Goal: Task Accomplishment & Management: Use online tool/utility

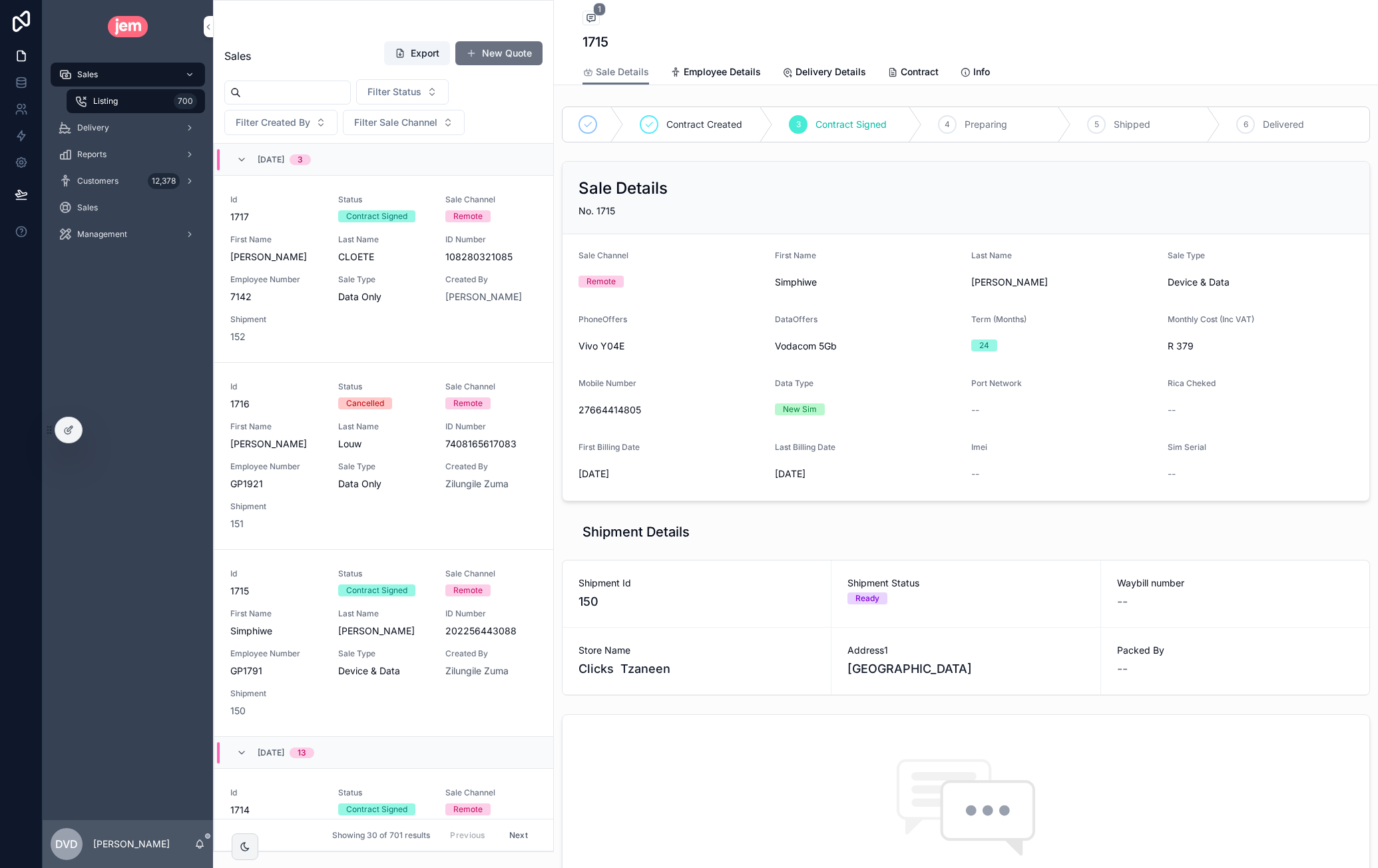
scroll to position [219, 0]
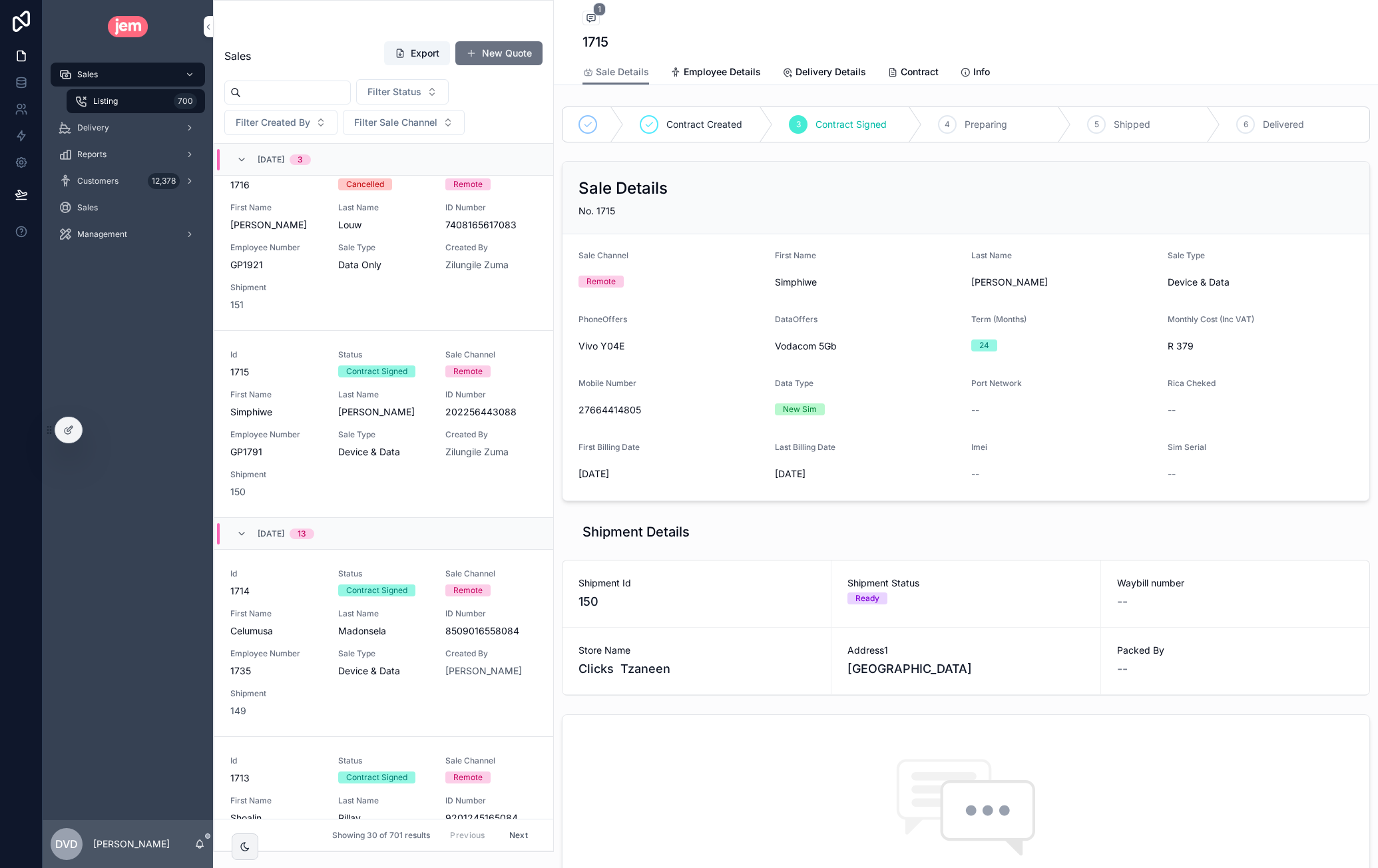
click at [304, 89] on input "scrollable content" at bounding box center [295, 93] width 109 height 19
type input "****"
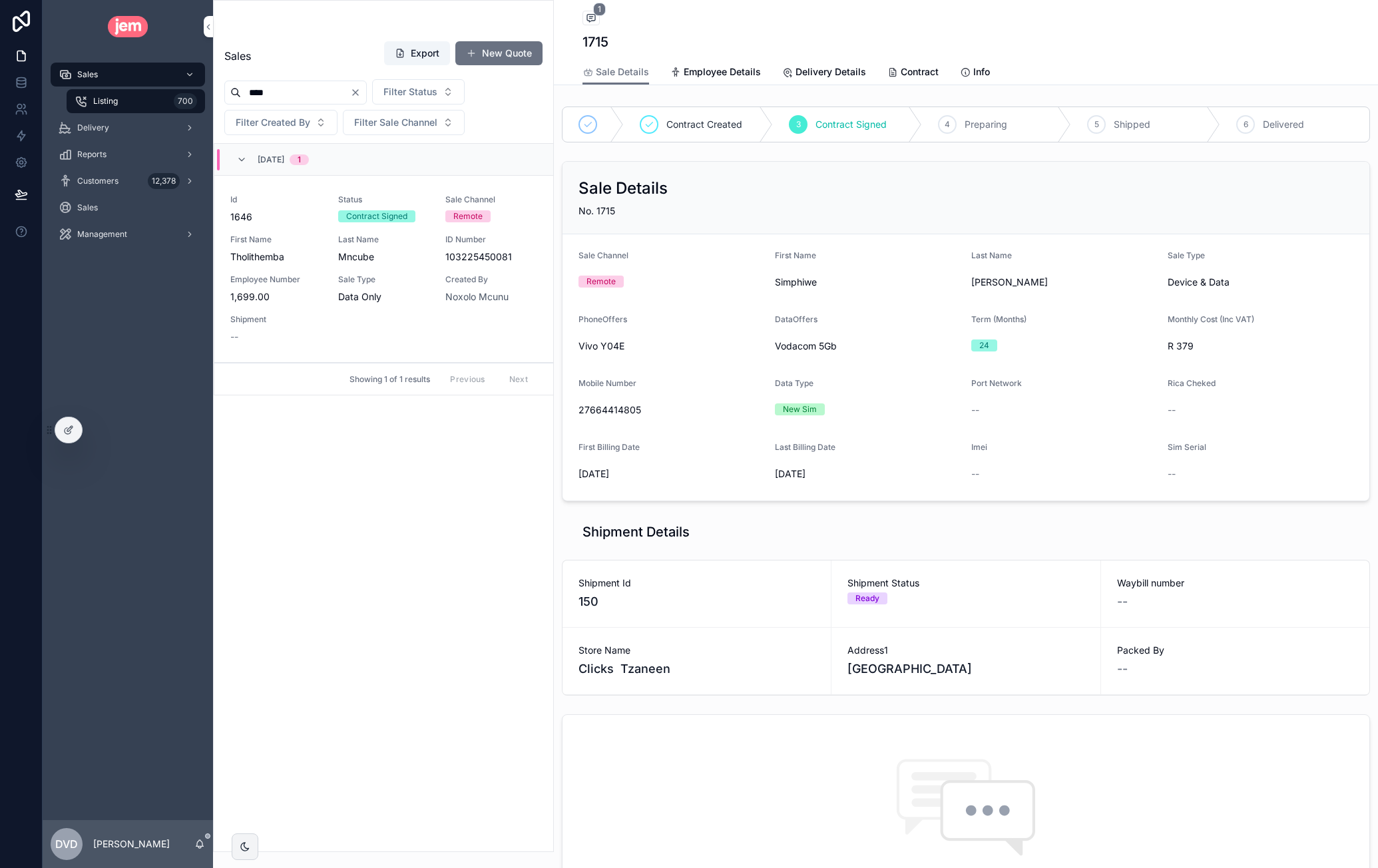
click at [900, 66] on span "Contract" at bounding box center [919, 71] width 38 height 13
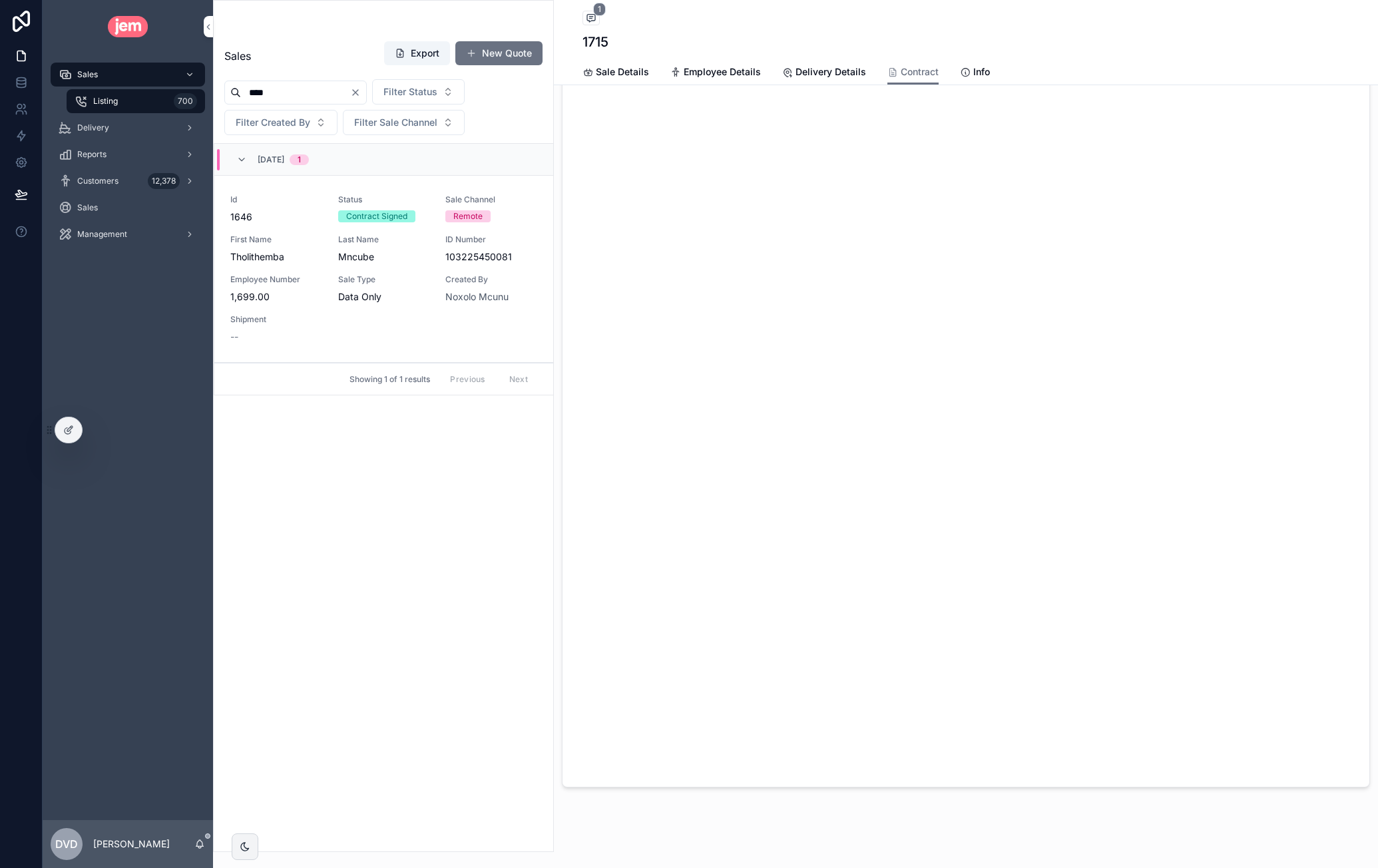
scroll to position [289, 0]
click at [832, 74] on span "Delivery Details" at bounding box center [830, 71] width 70 height 13
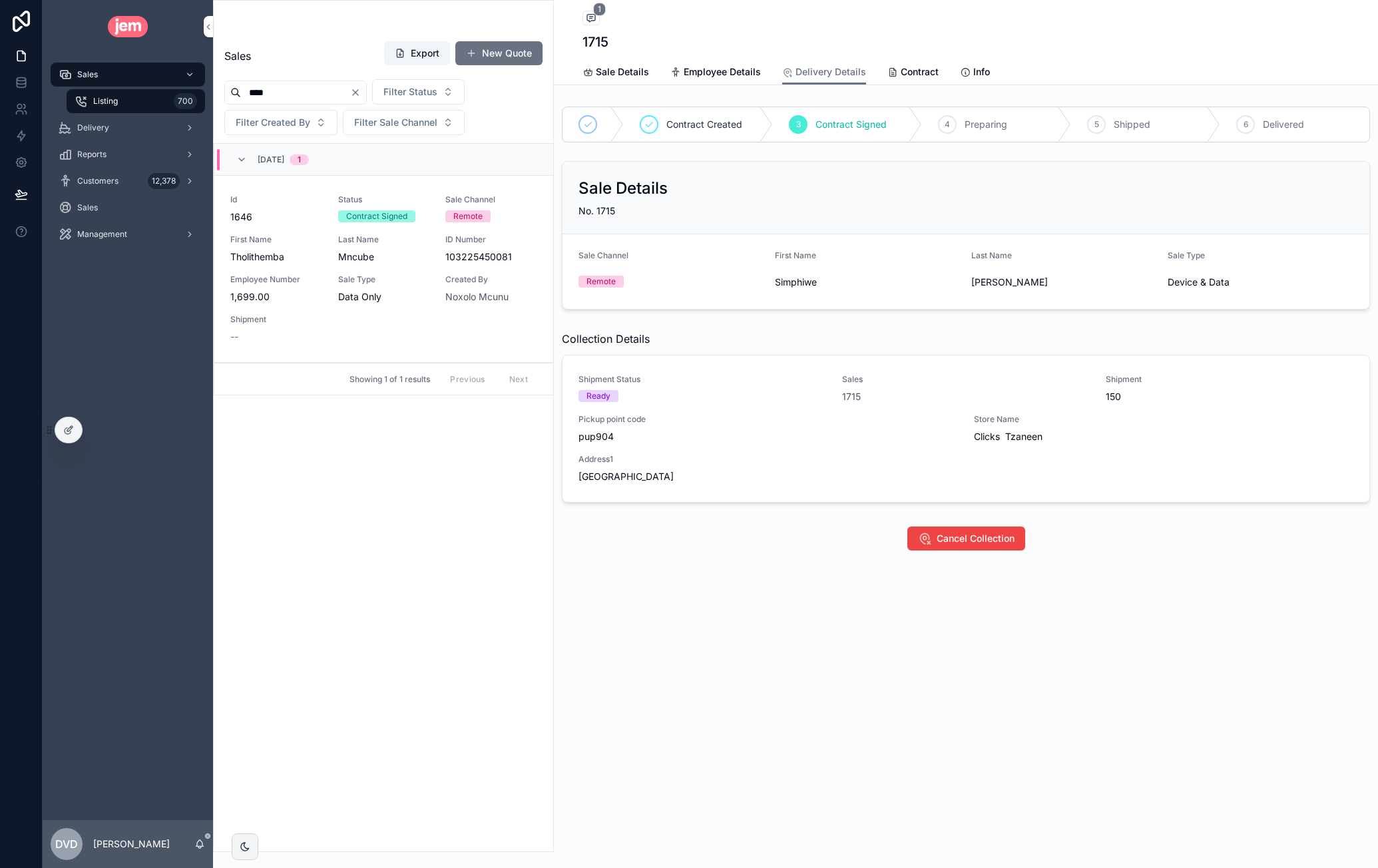
click at [1115, 396] on span "150" at bounding box center [1229, 396] width 248 height 13
click at [957, 351] on div "Collection Details Shipment Status Ready Sales 1715 Shipment 150 Pickup point c…" at bounding box center [965, 416] width 808 height 172
click at [110, 130] on div "Delivery" at bounding box center [128, 128] width 139 height 21
click at [704, 391] on div "Ready" at bounding box center [702, 395] width 248 height 12
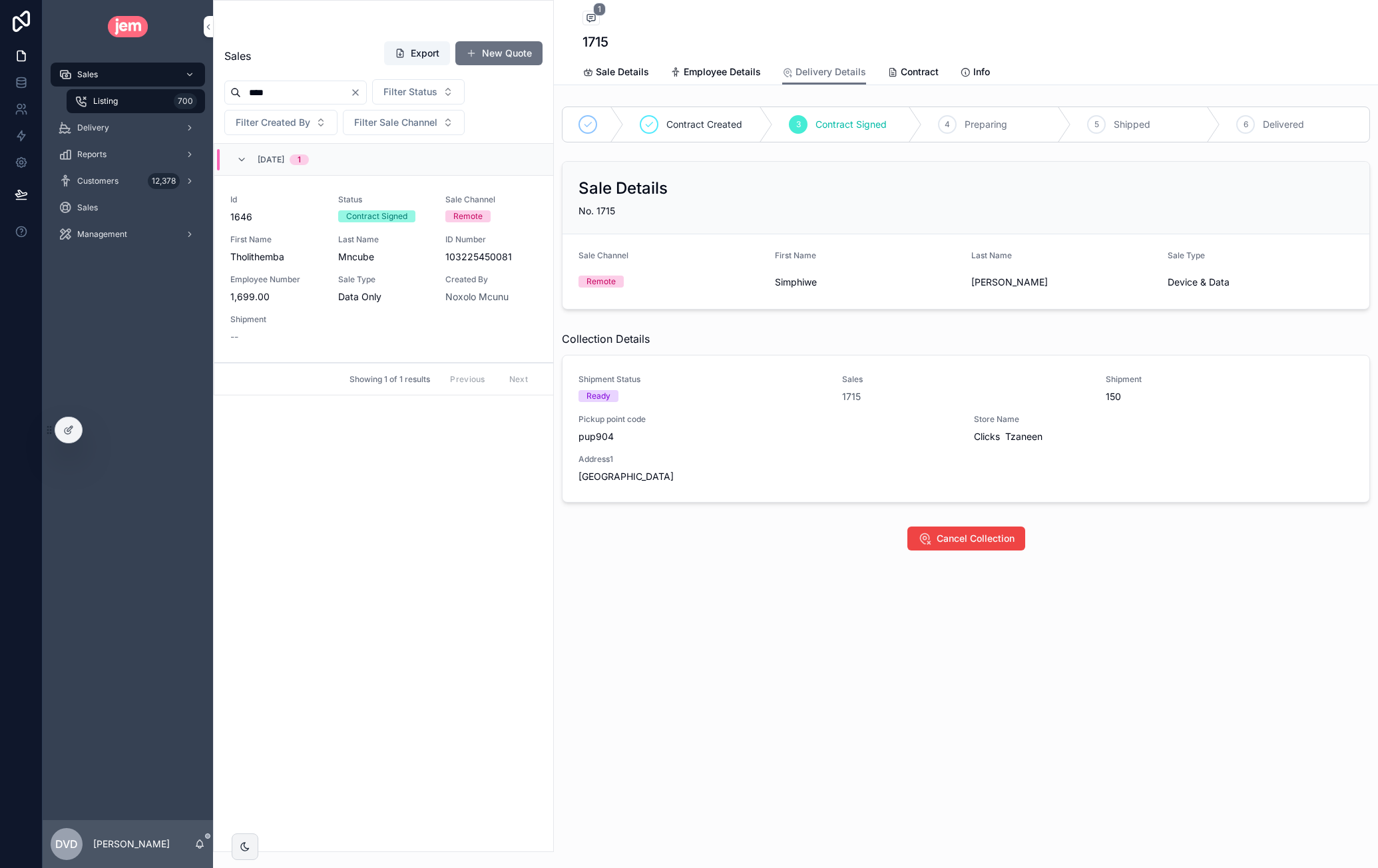
click at [366, 90] on button "Clear" at bounding box center [357, 93] width 16 height 11
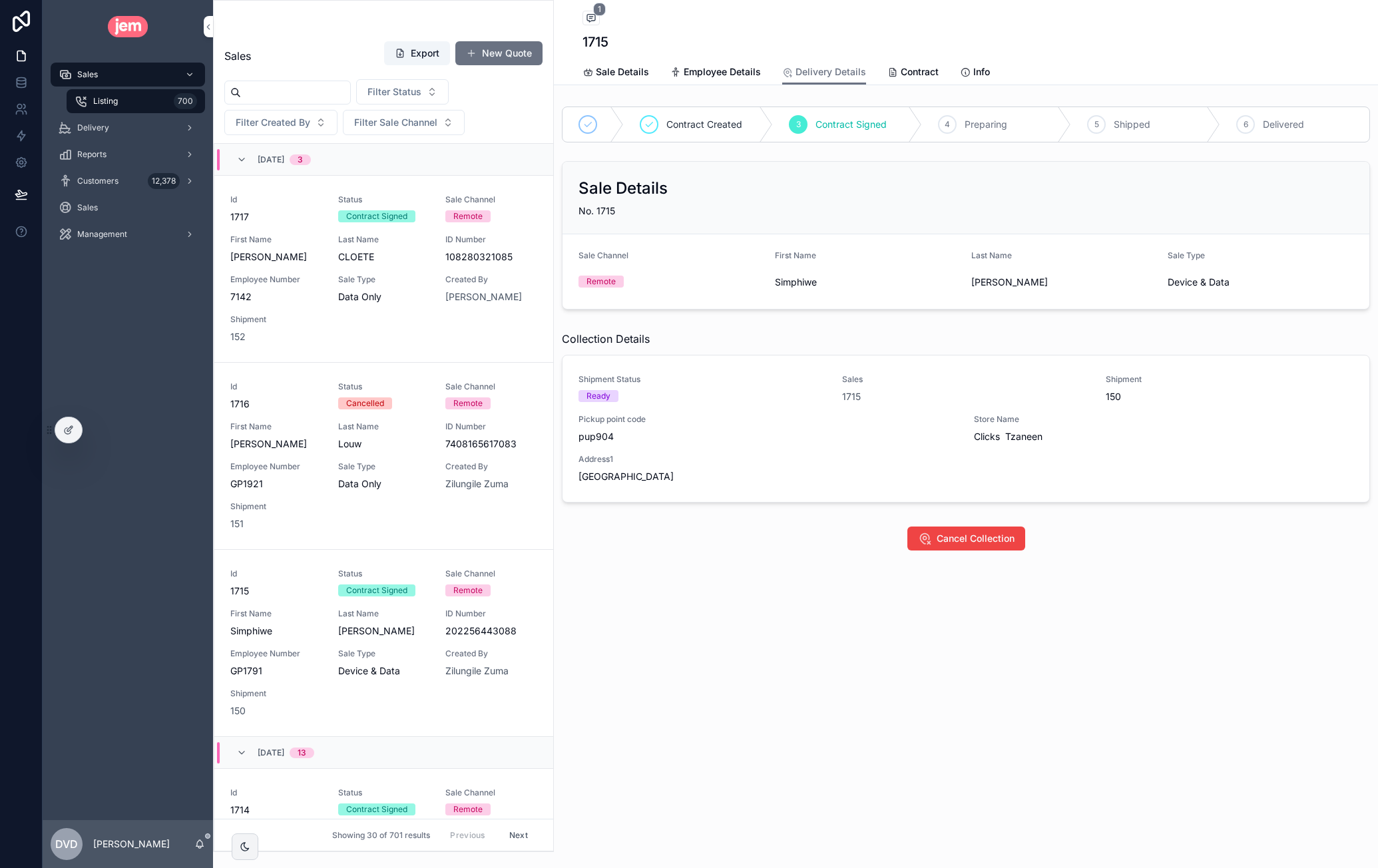
click at [317, 648] on span "Employee Number" at bounding box center [276, 653] width 92 height 11
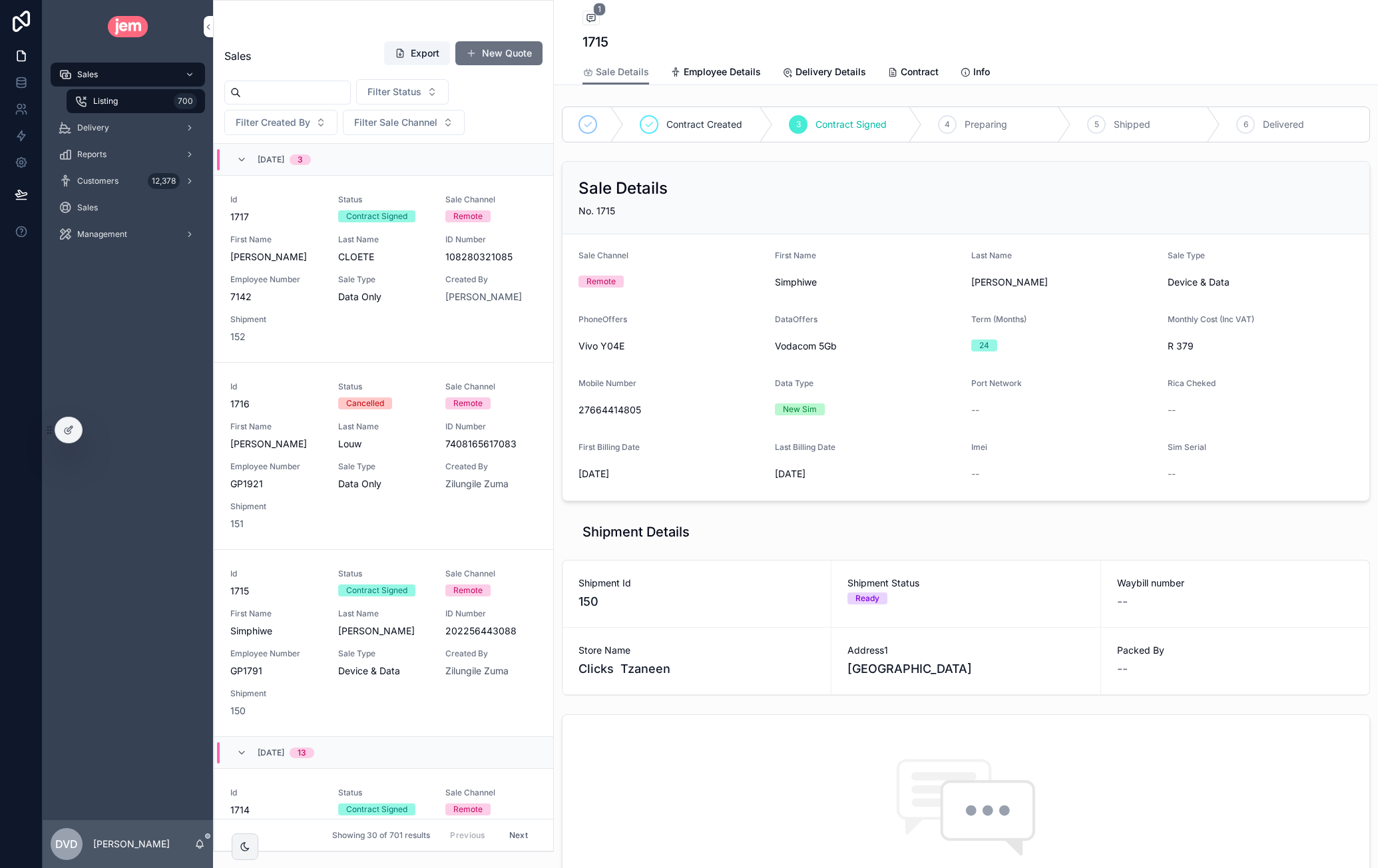
click at [291, 86] on input "scrollable content" at bounding box center [295, 93] width 109 height 19
type input "****"
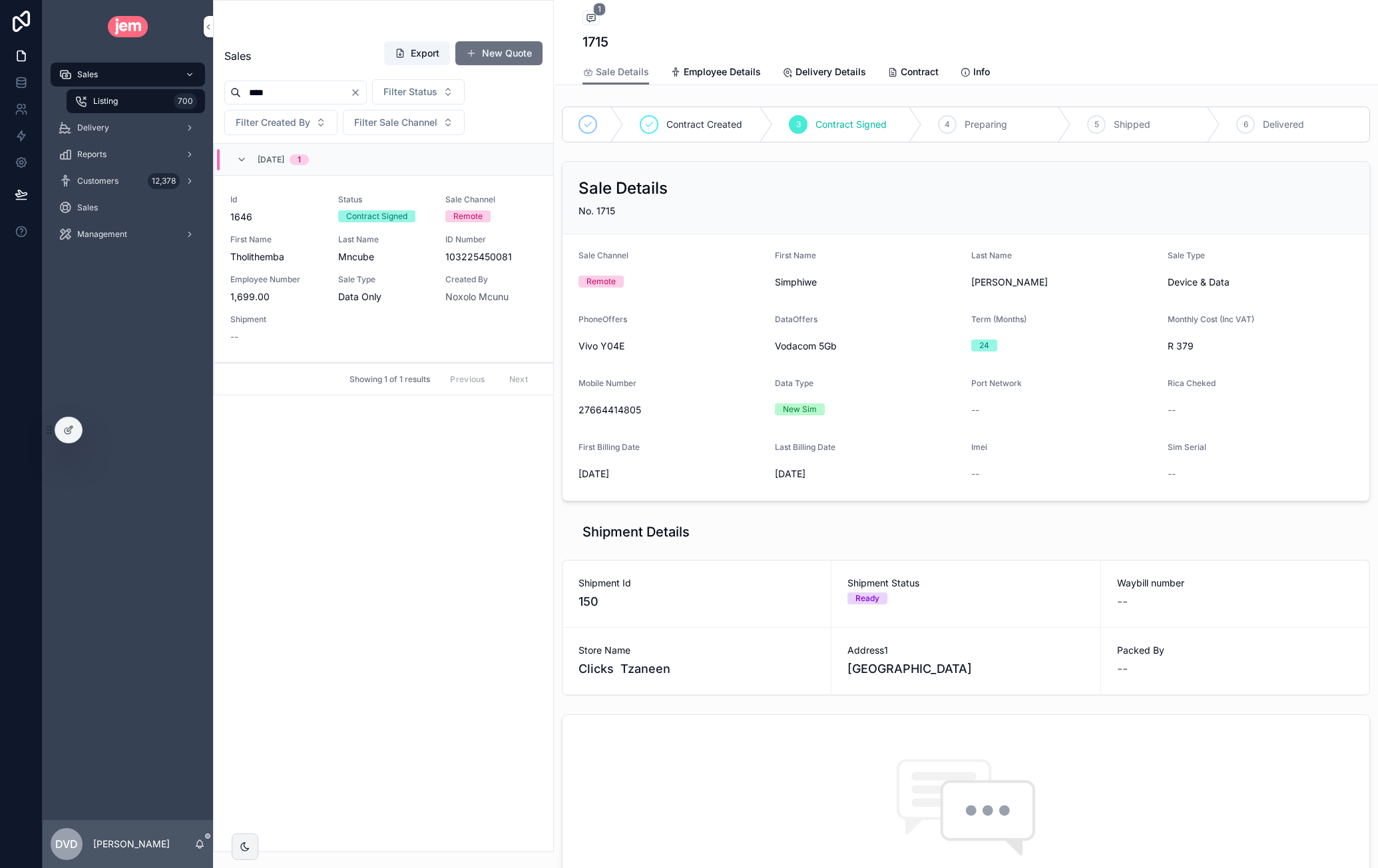
click at [319, 254] on span "Tholithemba" at bounding box center [276, 256] width 92 height 13
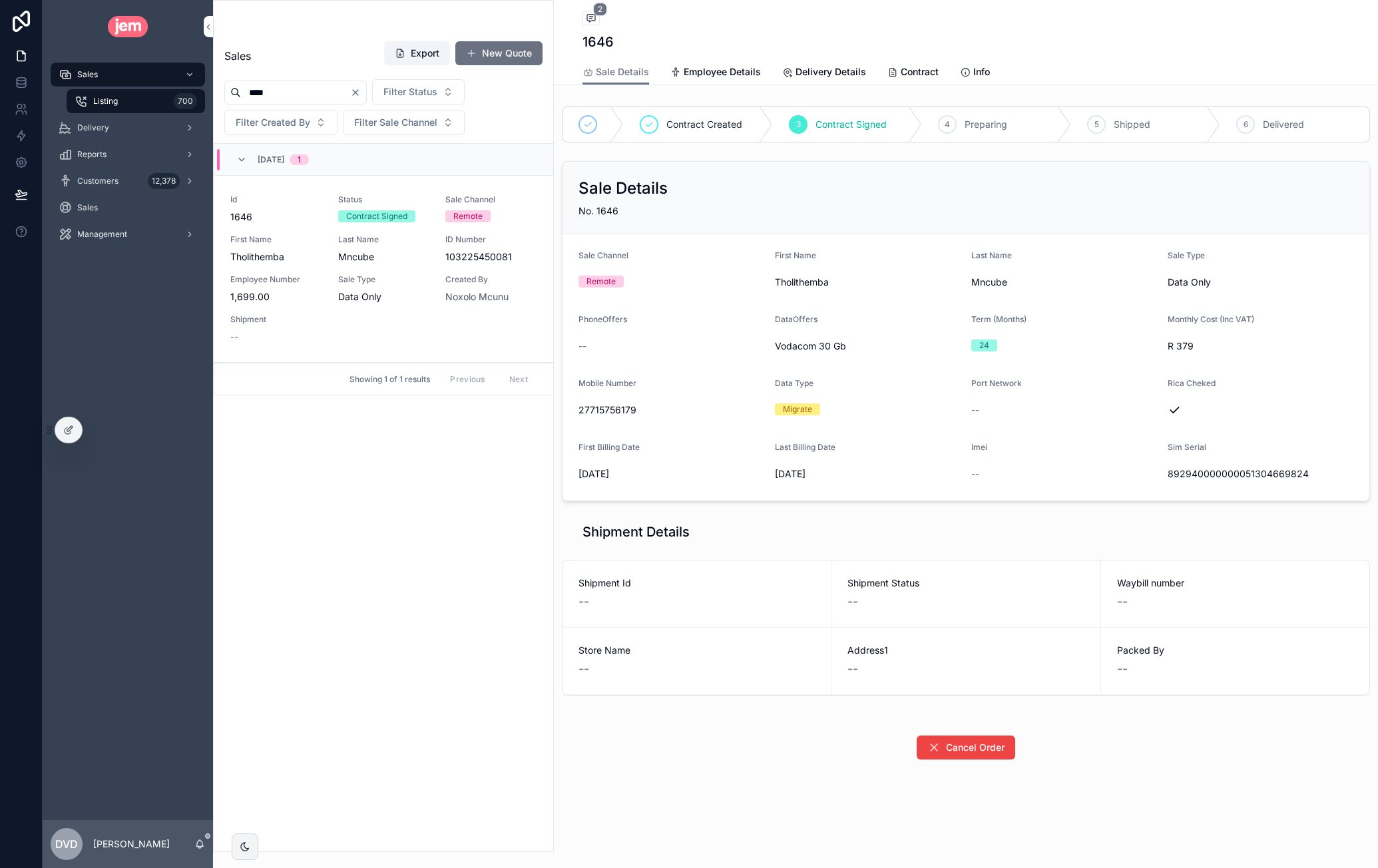
click at [835, 71] on span "Delivery Details" at bounding box center [830, 71] width 70 height 13
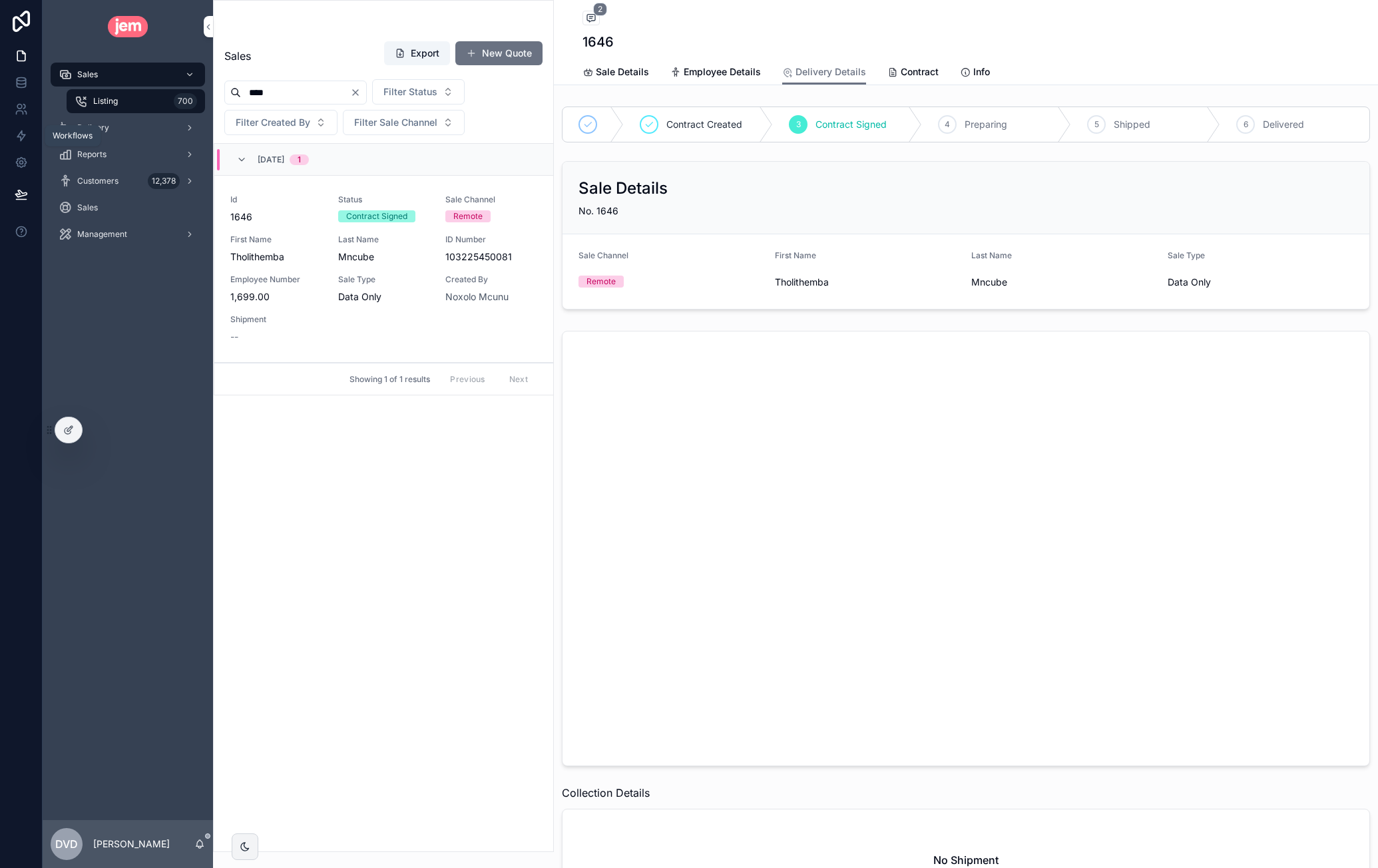
drag, startPoint x: 23, startPoint y: 134, endPoint x: 31, endPoint y: 136, distance: 8.2
click at [23, 134] on icon at bounding box center [21, 136] width 13 height 13
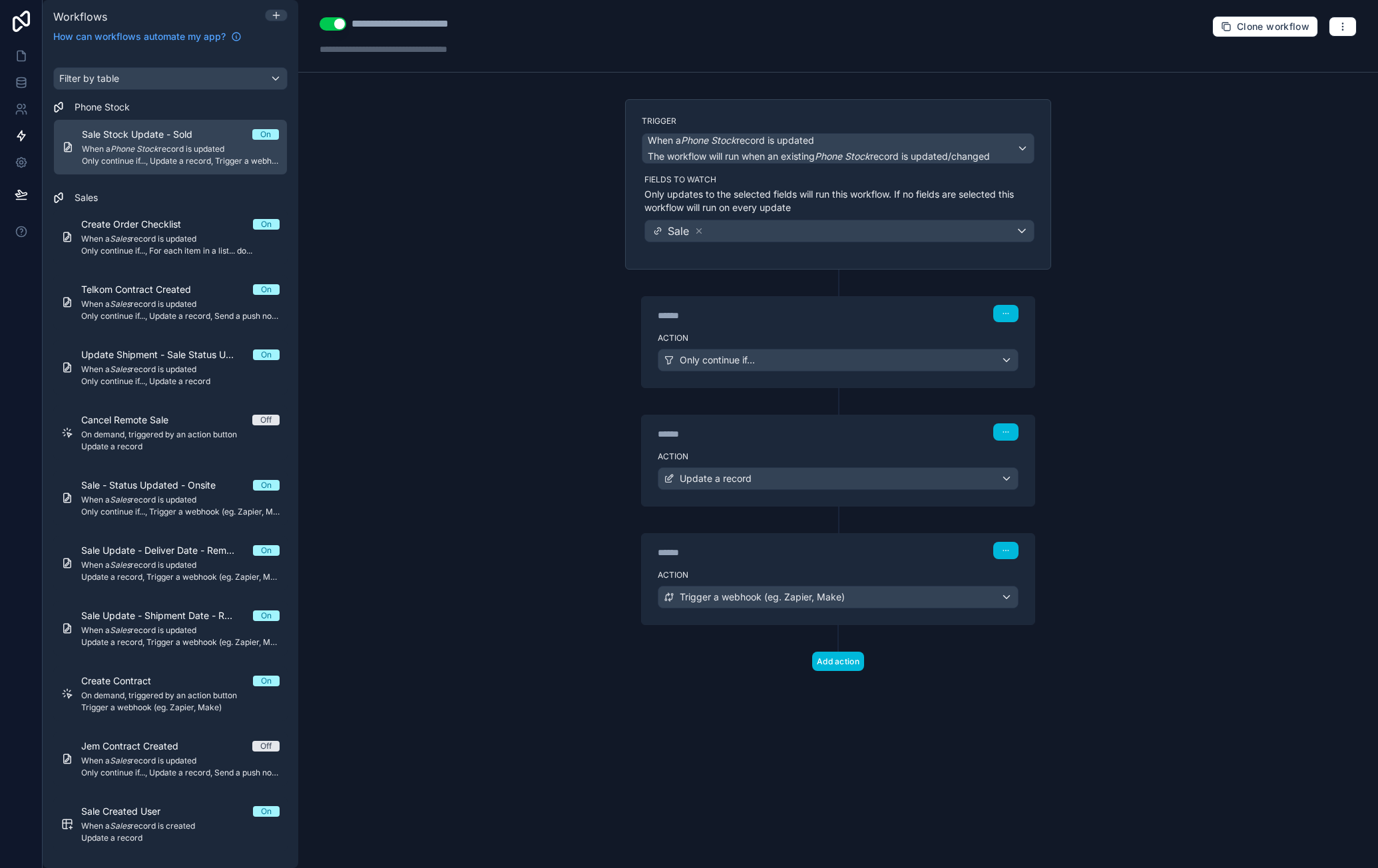
click at [191, 370] on span "When a Sales record is updated" at bounding box center [180, 369] width 198 height 11
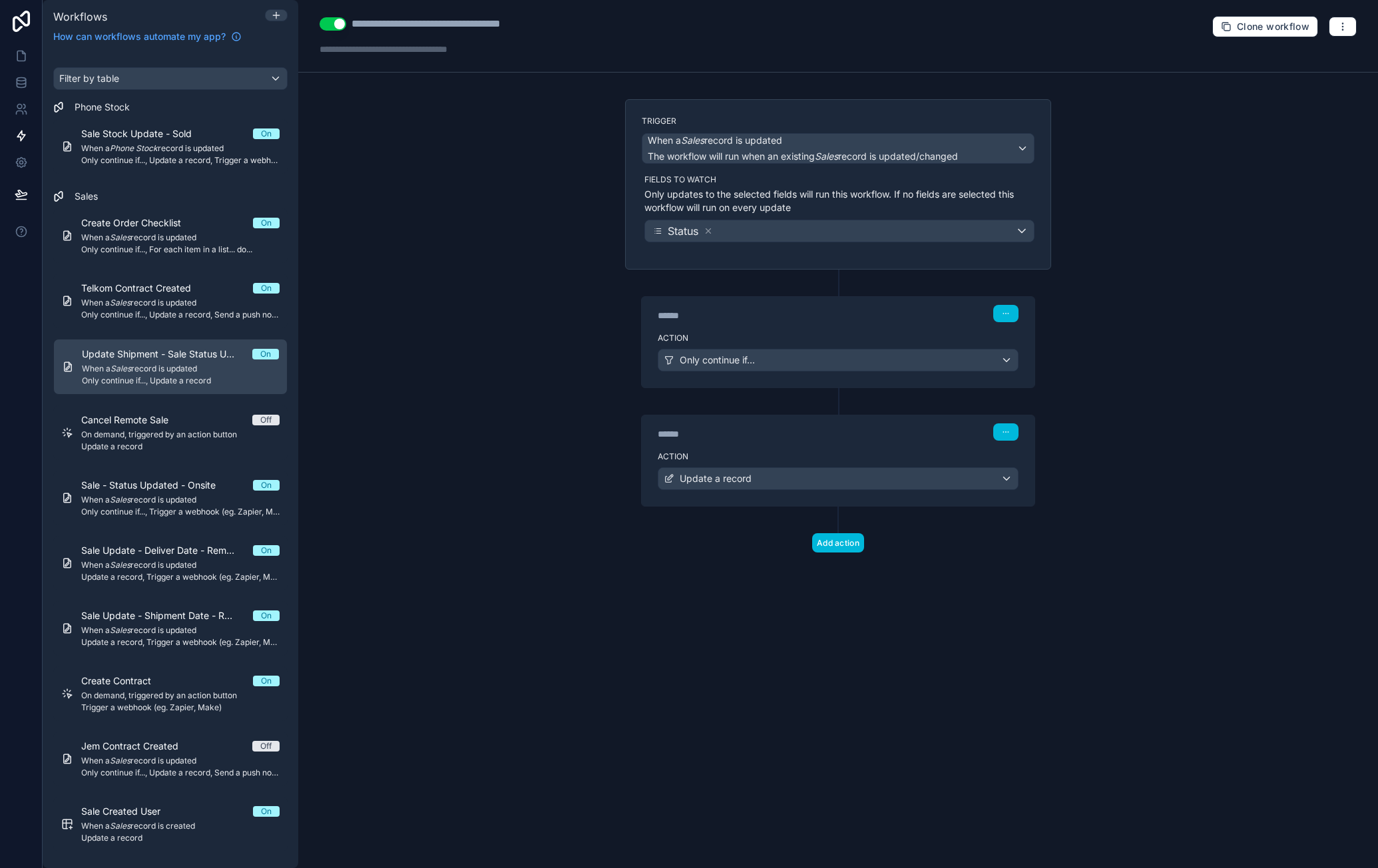
click at [209, 562] on span "When a Sales record is updated" at bounding box center [180, 565] width 198 height 11
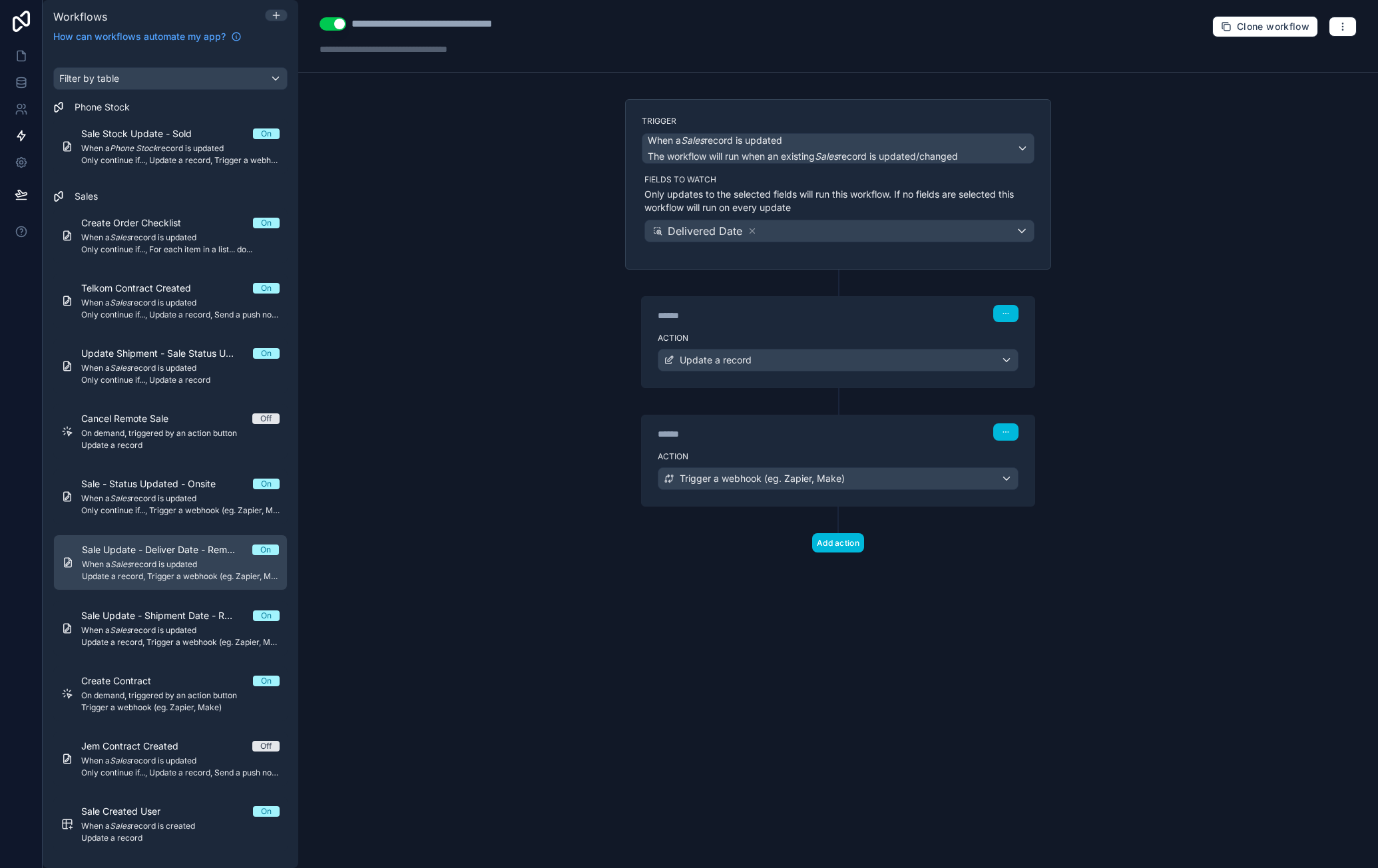
click at [200, 619] on span "Sale Update - Shipment Date - Remote" at bounding box center [168, 615] width 172 height 13
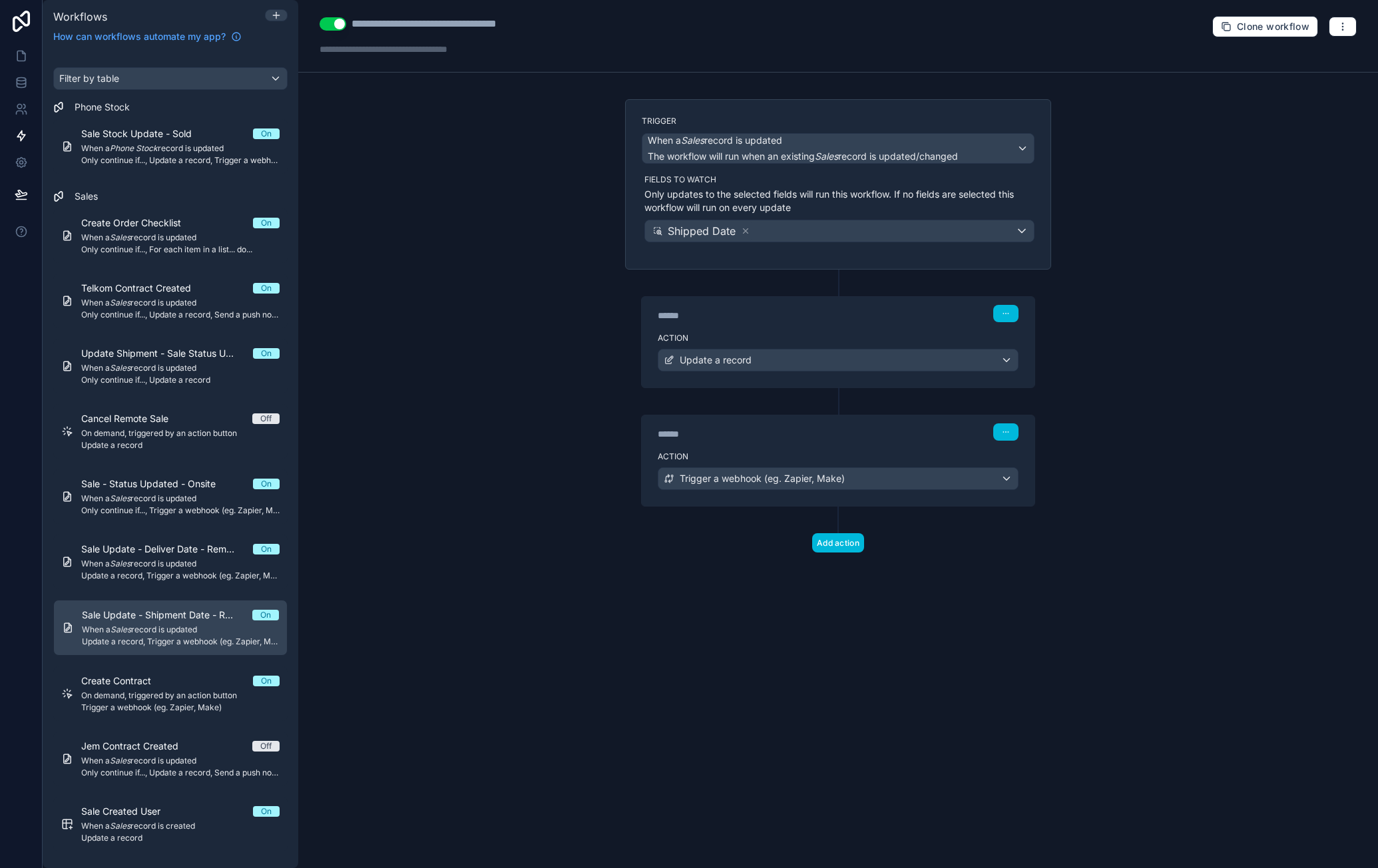
click at [863, 317] on div "****** Step 1" at bounding box center [838, 313] width 361 height 18
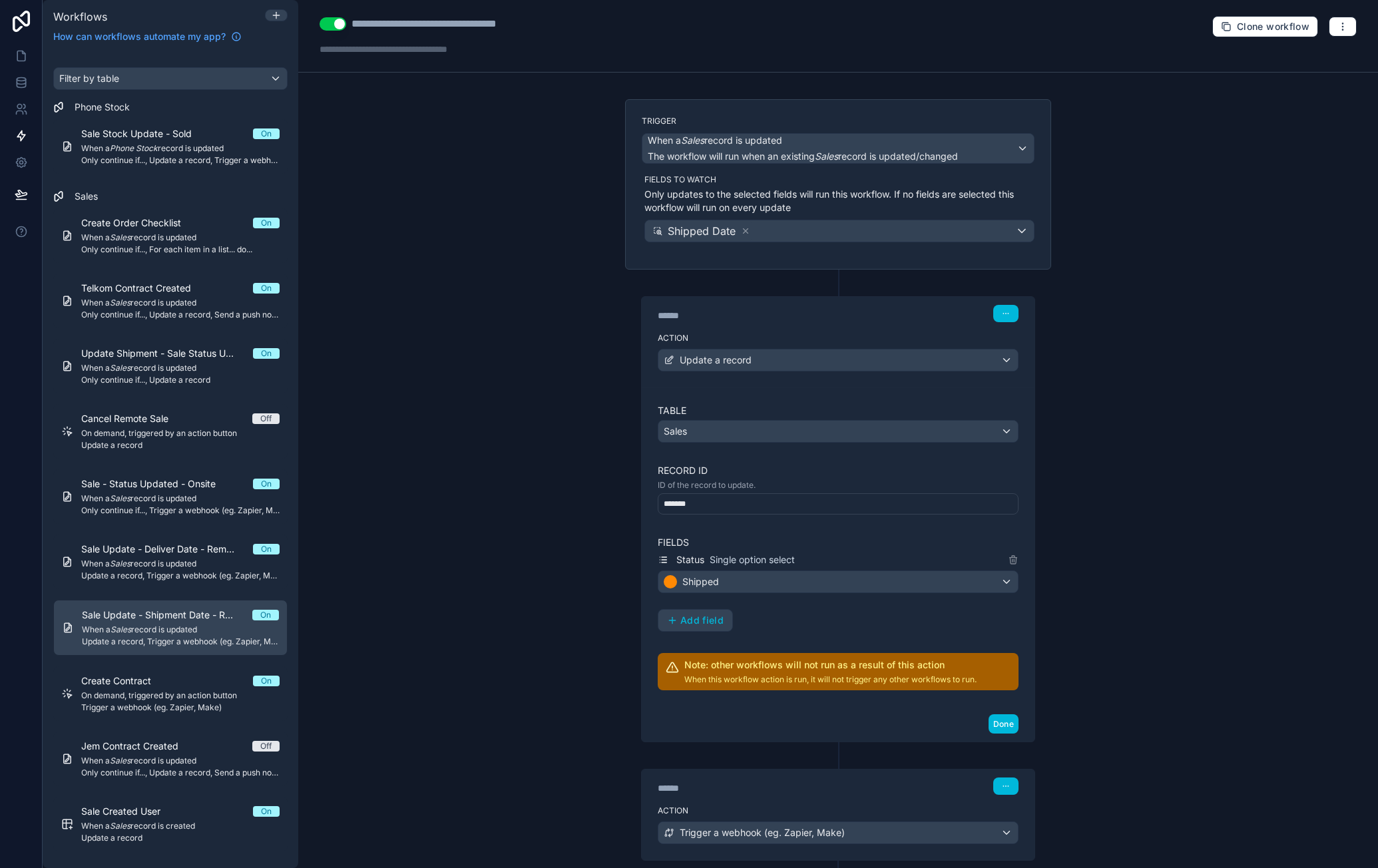
scroll to position [73, 0]
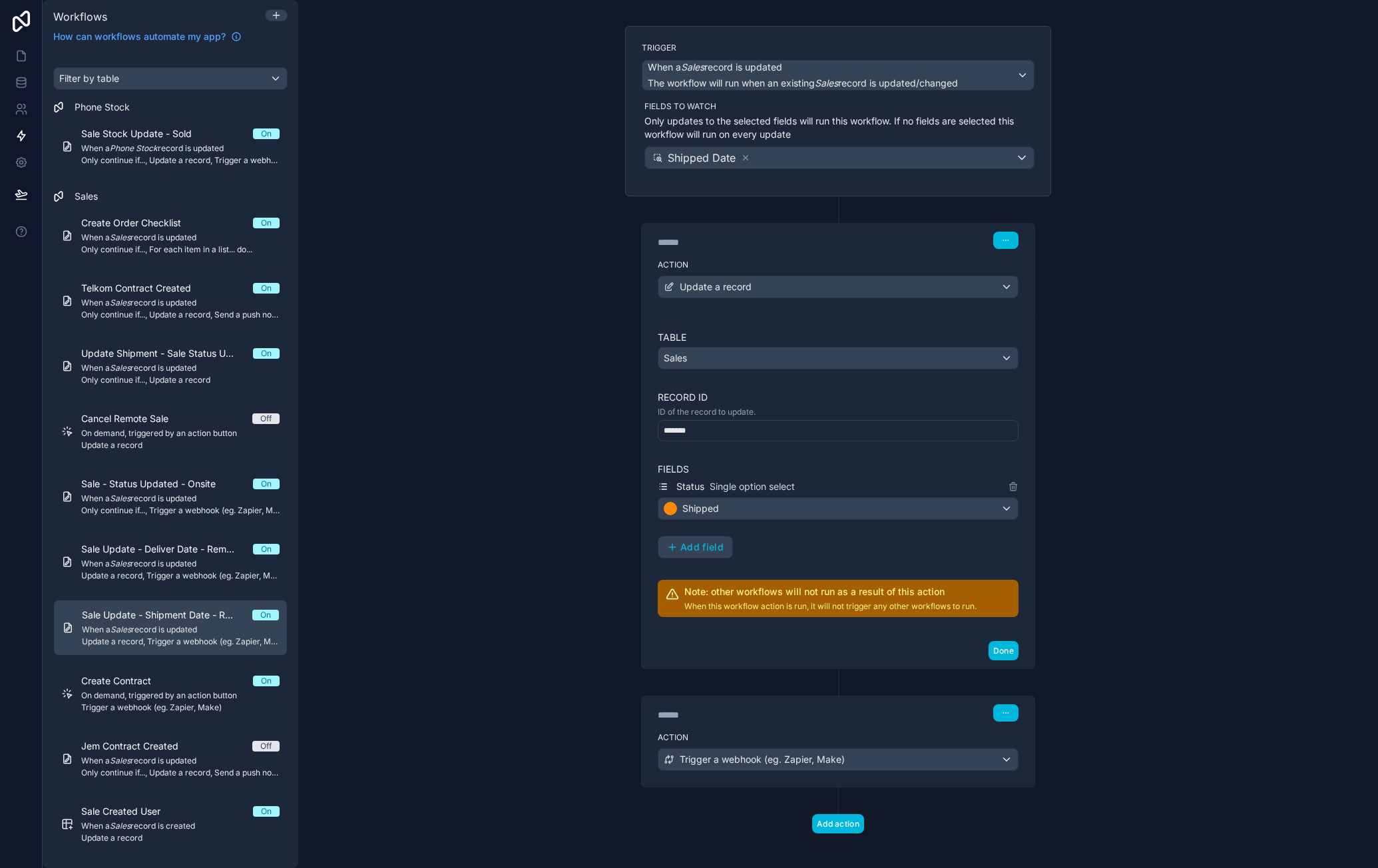
click at [188, 452] on link "Cancel Remote Sale Off On demand, triggered by an action button Update a record" at bounding box center [170, 431] width 234 height 55
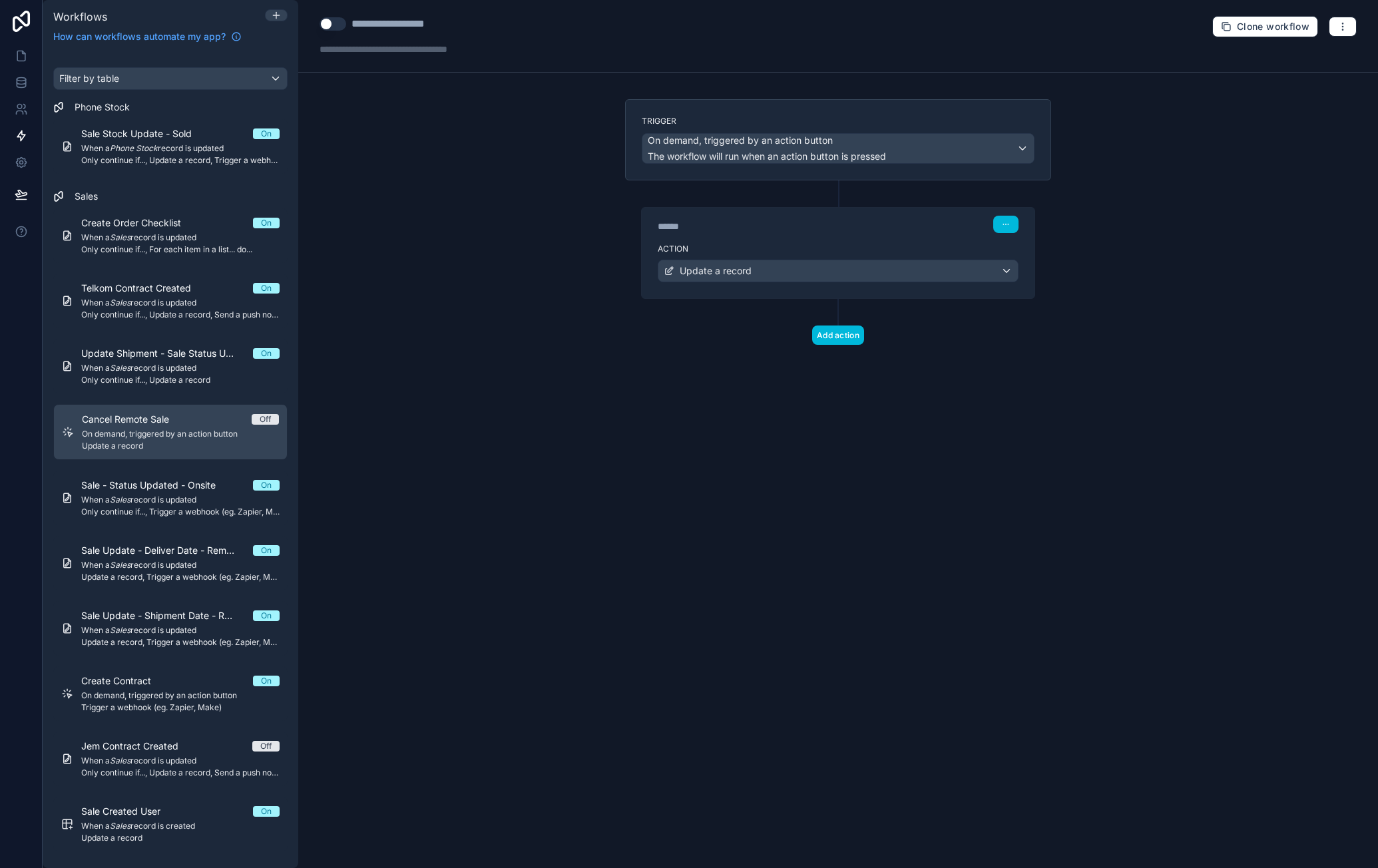
click at [207, 500] on span "When a Sales record is updated" at bounding box center [180, 500] width 198 height 11
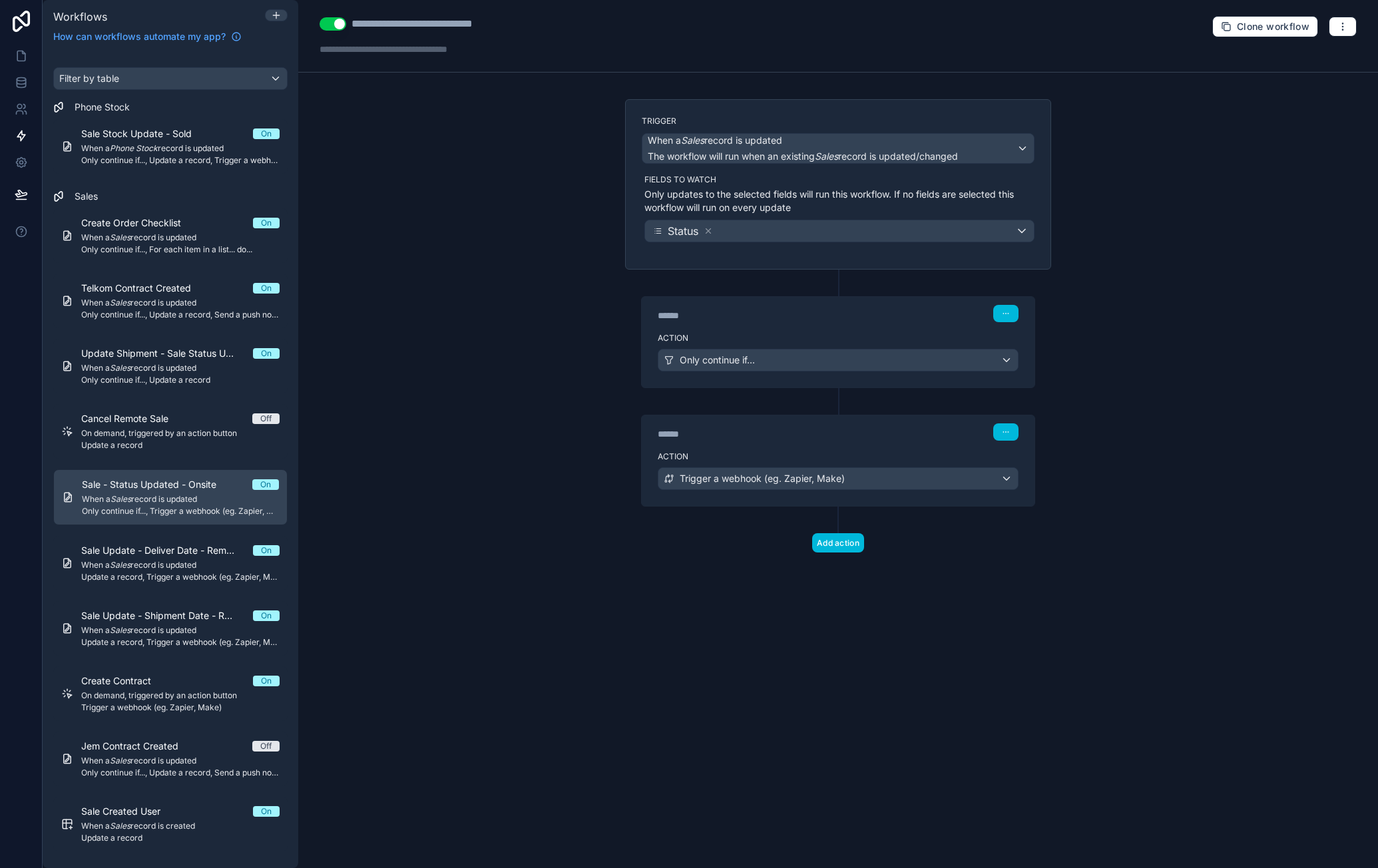
click at [821, 335] on label "Action" at bounding box center [838, 339] width 361 height 11
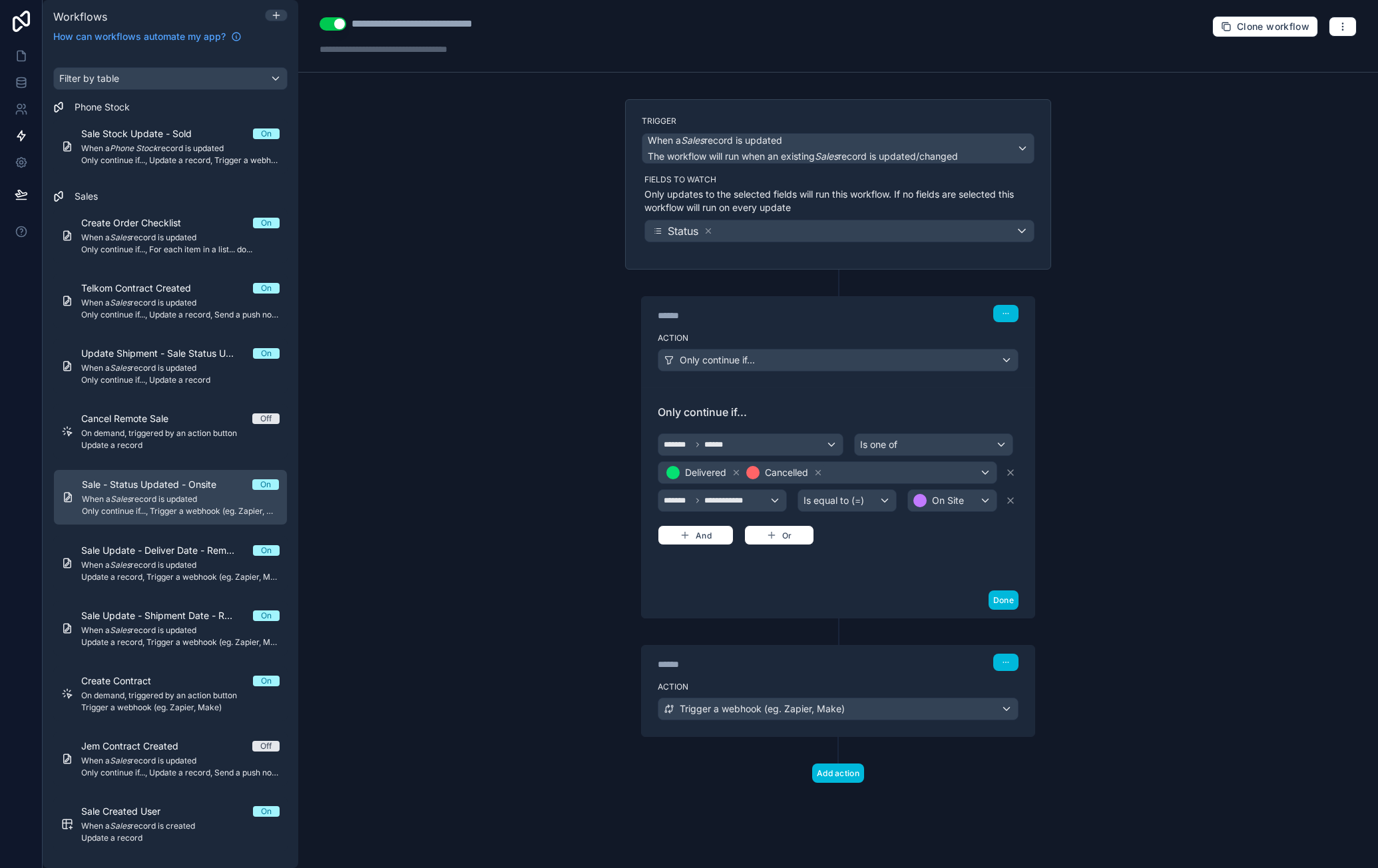
click at [889, 655] on div "****** Step 2" at bounding box center [838, 662] width 361 height 18
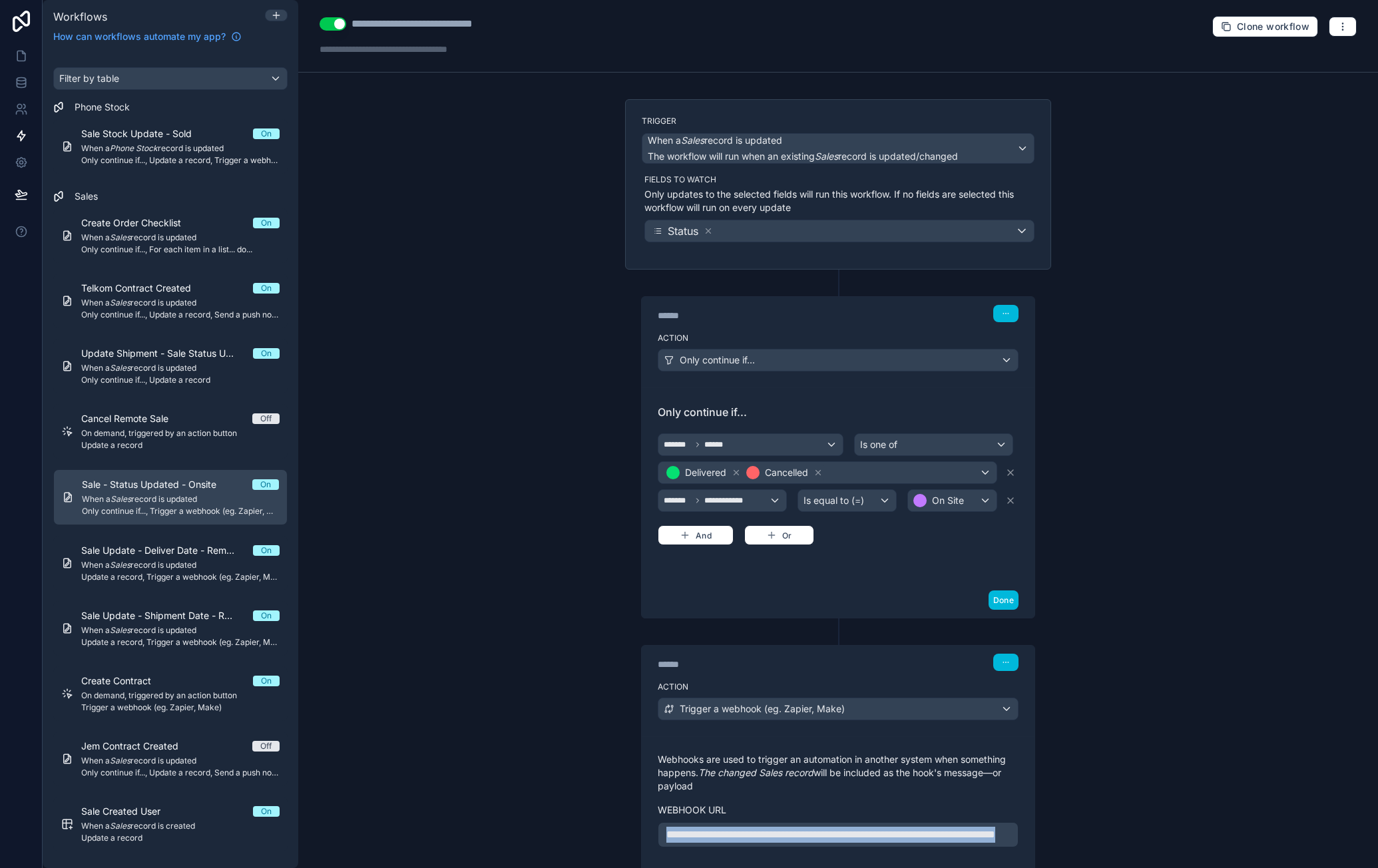
drag, startPoint x: 859, startPoint y: 843, endPoint x: 643, endPoint y: 819, distance: 217.3
click at [643, 819] on div "**********" at bounding box center [838, 799] width 392 height 127
copy span "**********"
click at [182, 432] on span "On demand, triggered by an action button" at bounding box center [180, 433] width 198 height 11
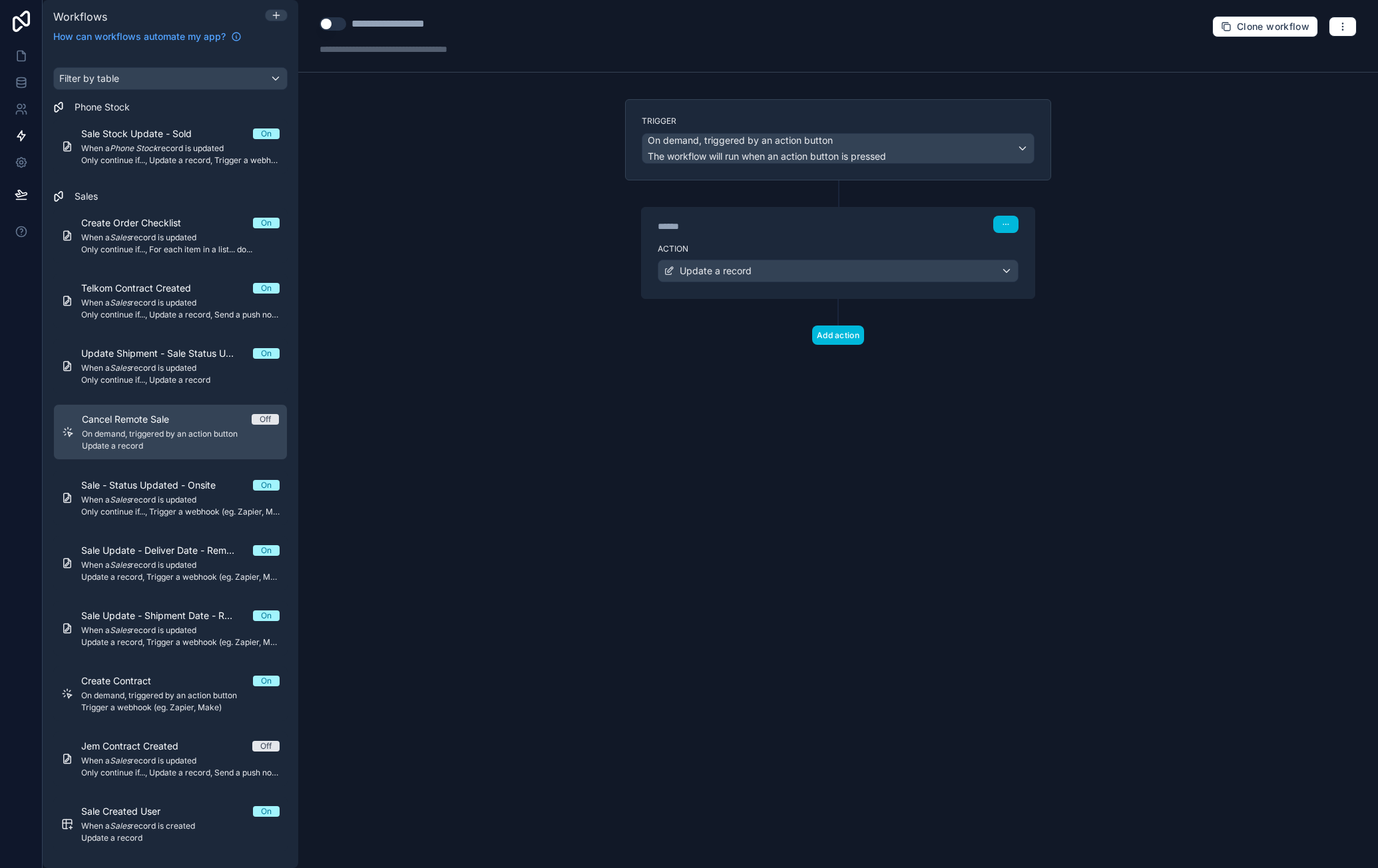
click at [864, 248] on label "Action" at bounding box center [838, 249] width 361 height 11
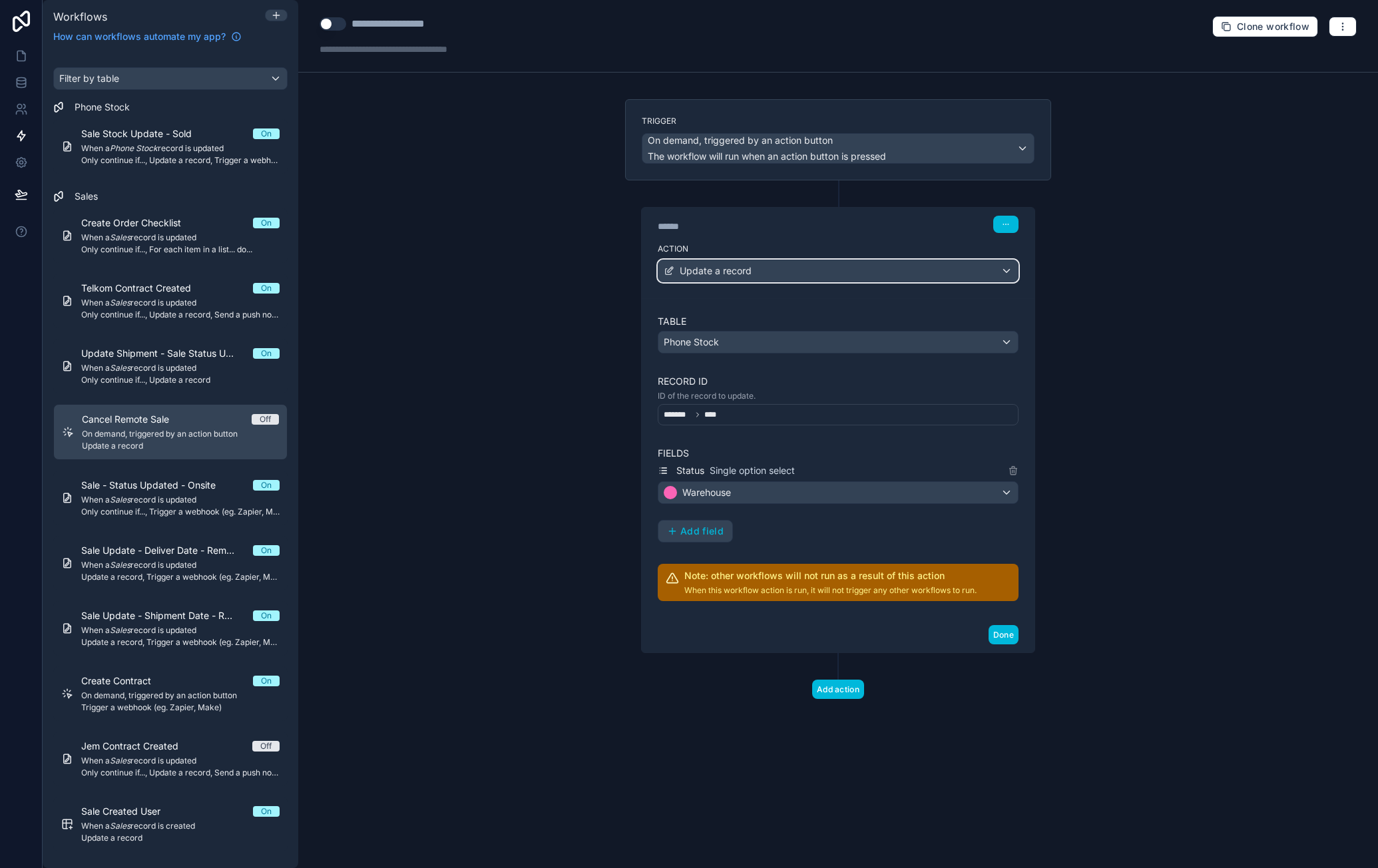
click at [983, 270] on div "Update a record" at bounding box center [838, 270] width 359 height 21
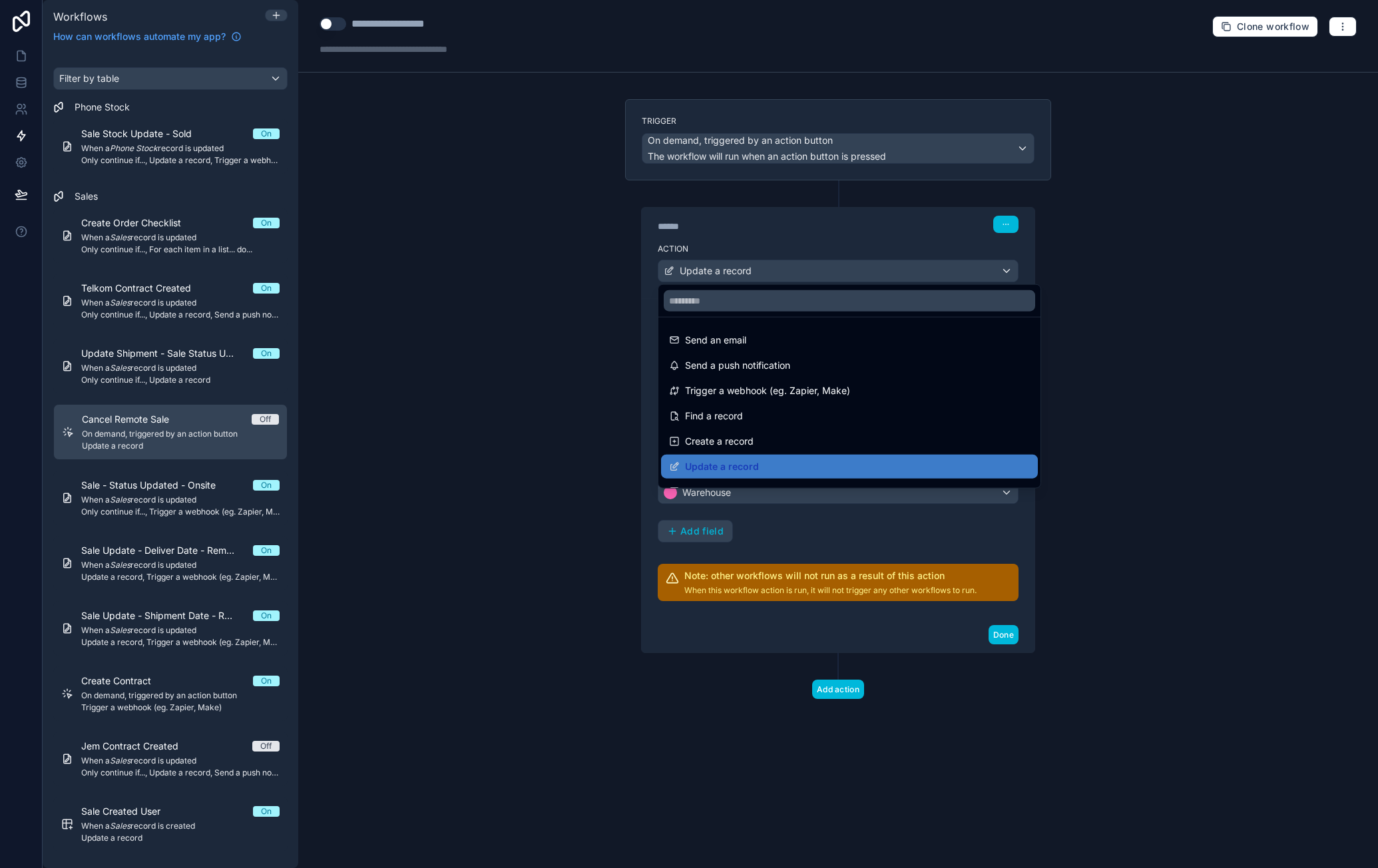
click at [851, 240] on div at bounding box center [689, 434] width 1378 height 868
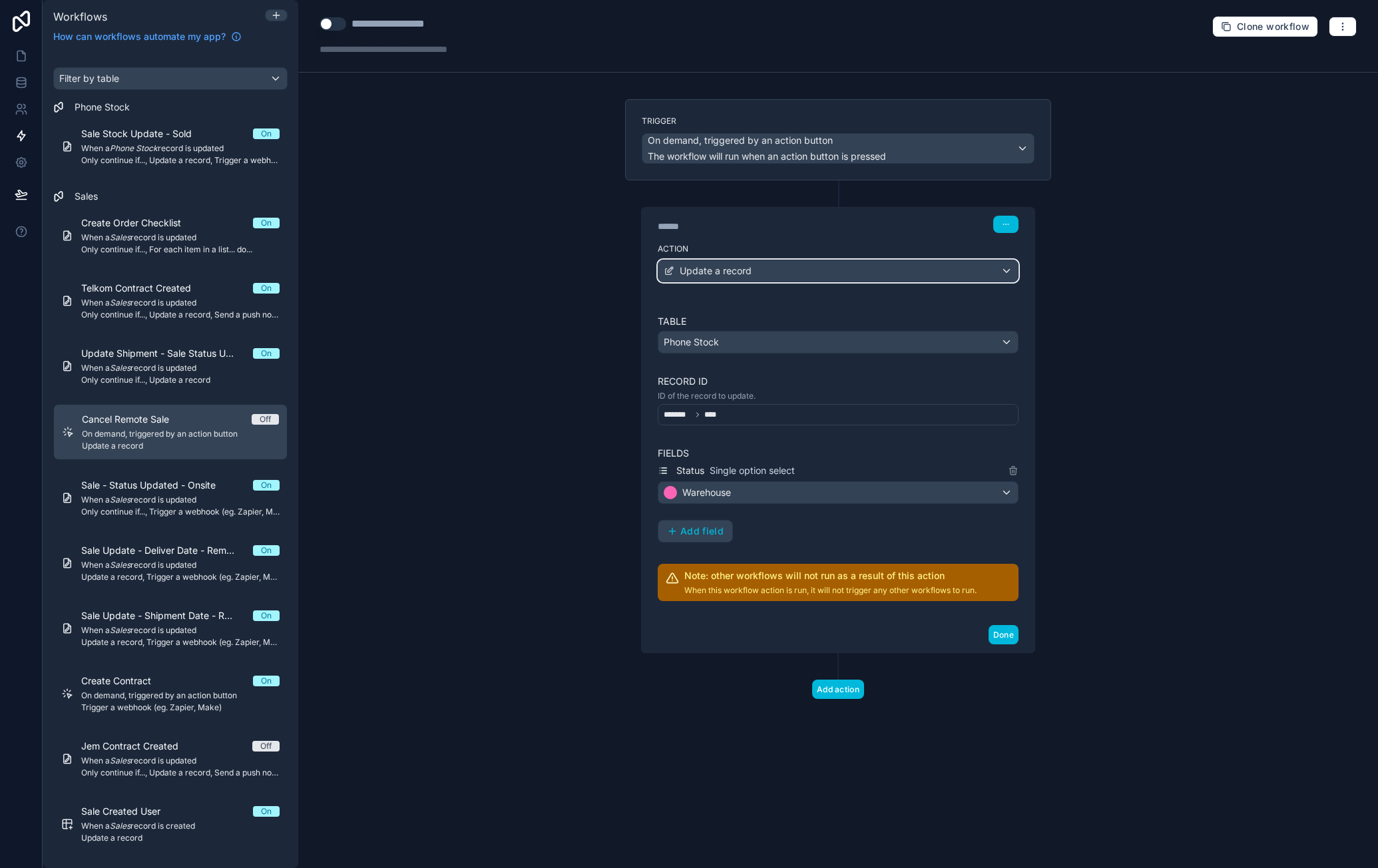
click at [833, 271] on div "Update a record" at bounding box center [838, 270] width 359 height 21
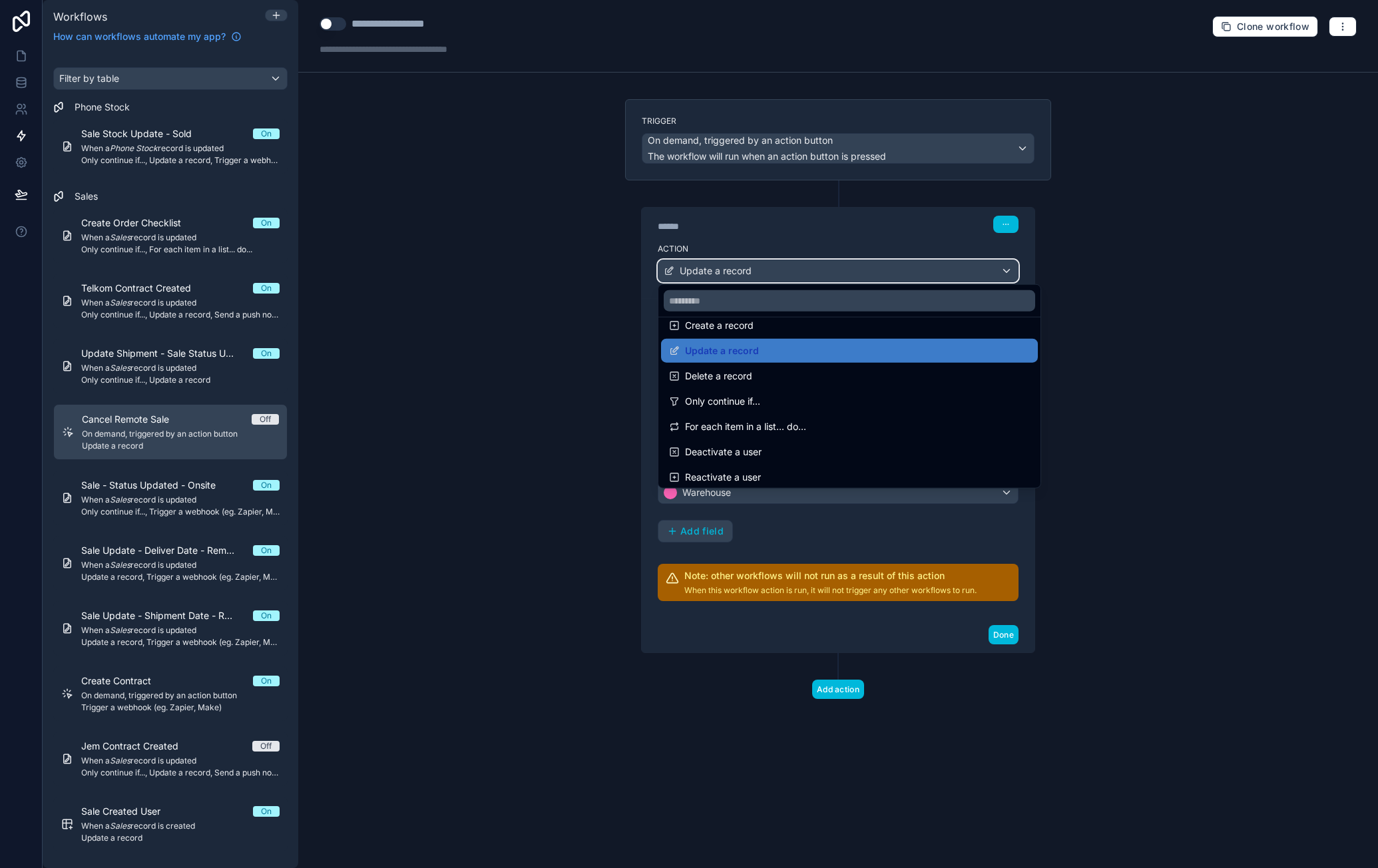
scroll to position [113, 0]
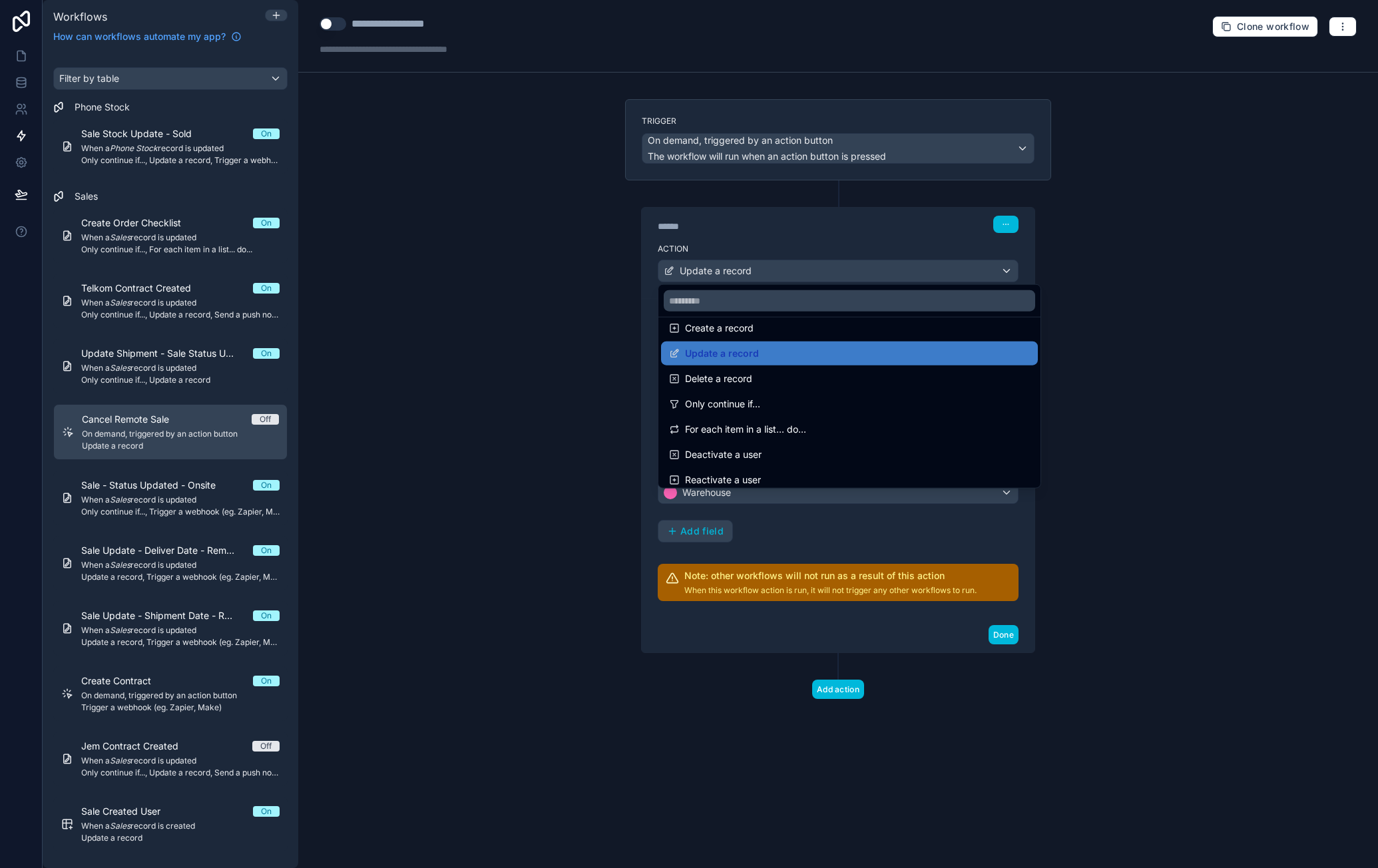
click at [835, 402] on div "Only continue if..." at bounding box center [850, 403] width 361 height 16
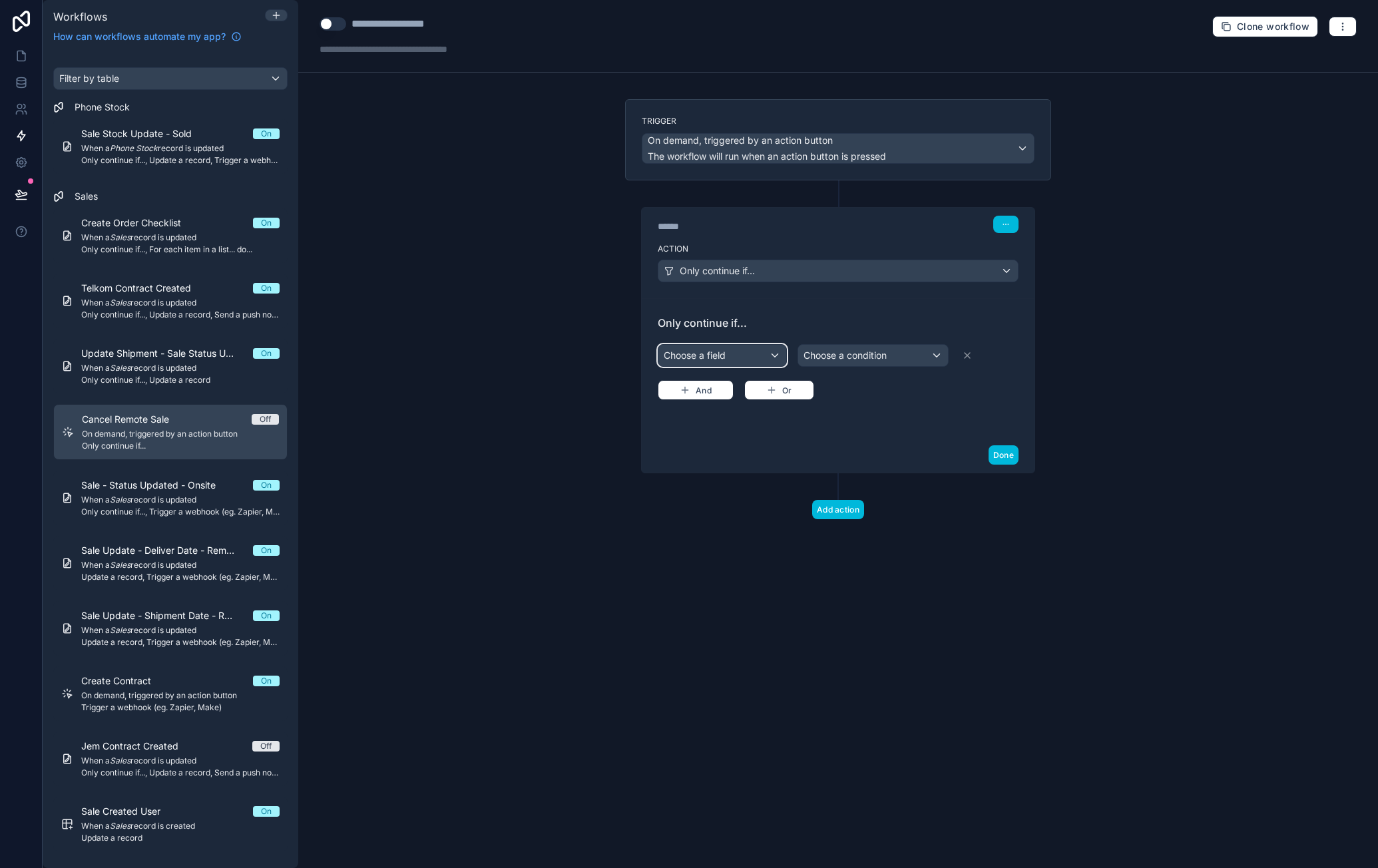
click at [766, 348] on div "Choose a field" at bounding box center [722, 354] width 128 height 21
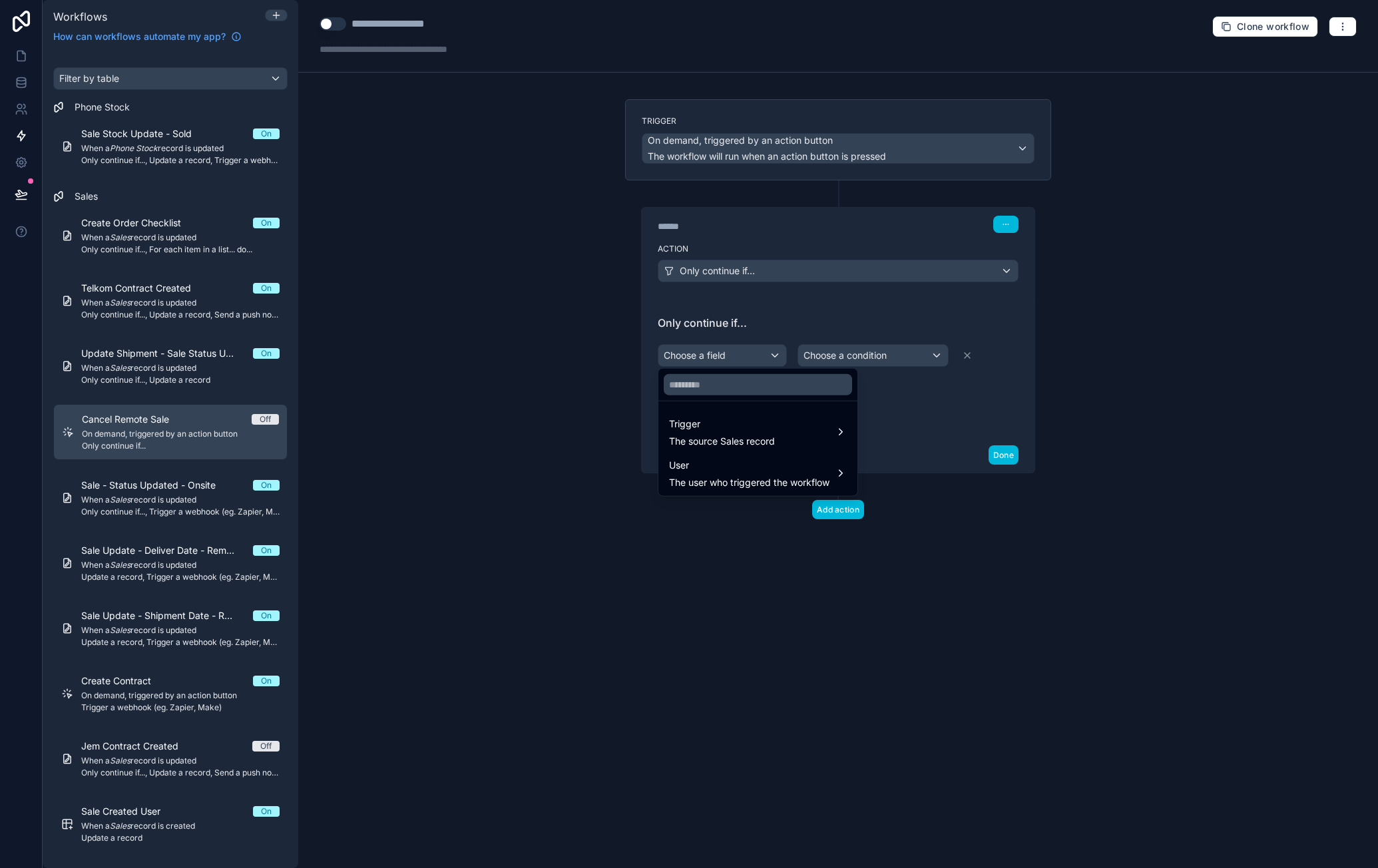
click at [757, 425] on span "Trigger" at bounding box center [722, 423] width 106 height 16
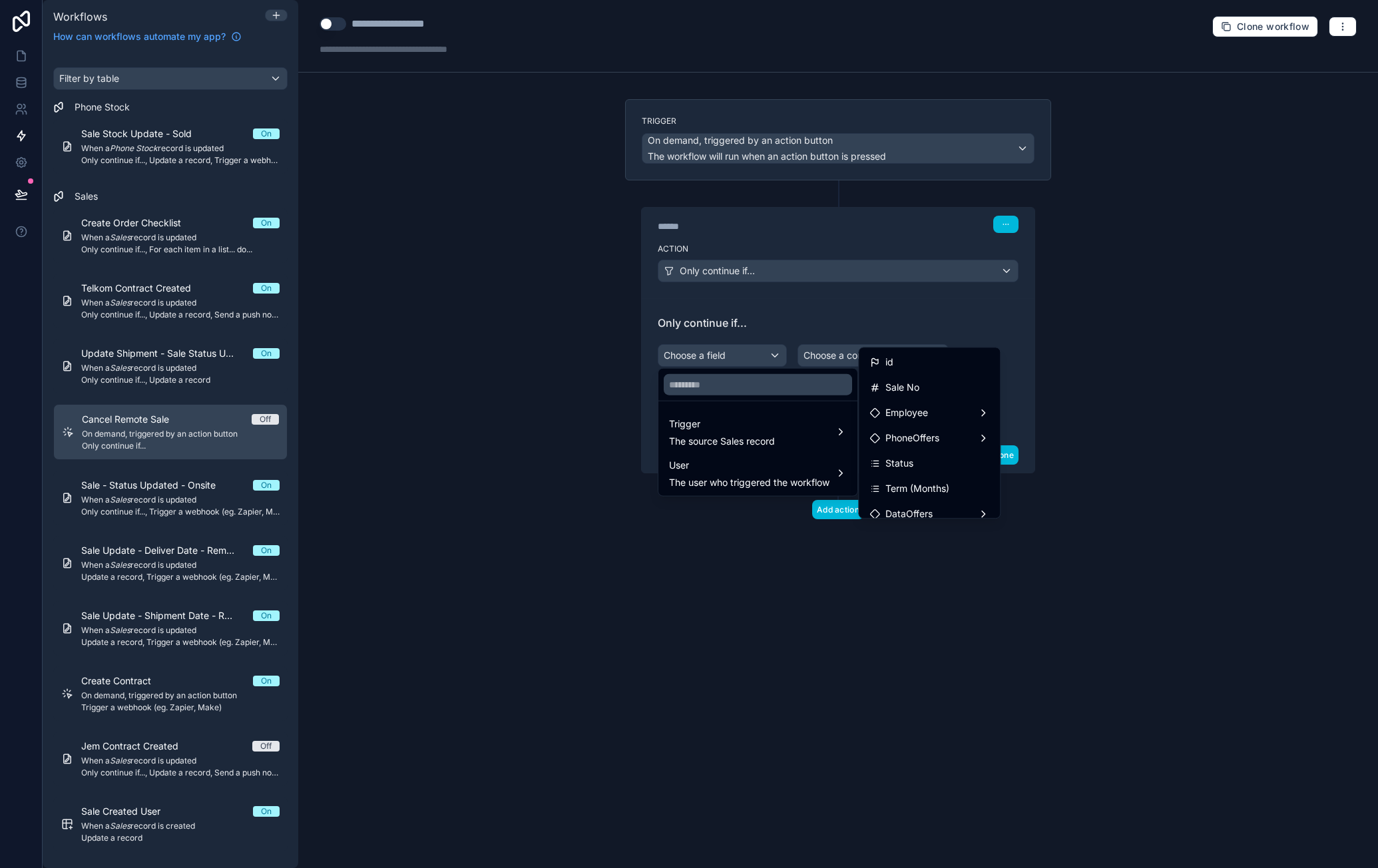
click at [952, 457] on div "Status" at bounding box center [928, 463] width 119 height 16
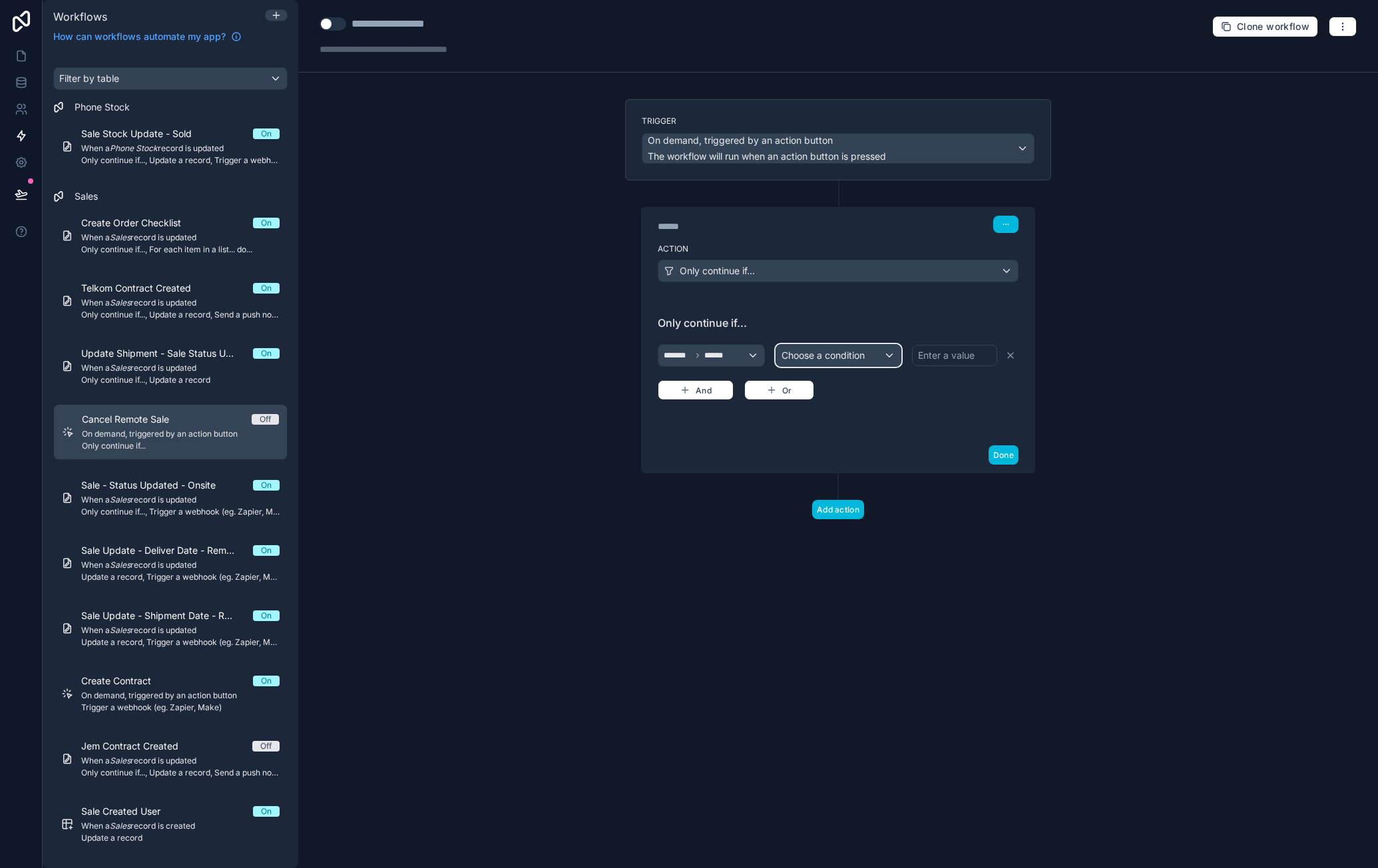
click at [883, 355] on div "Choose a condition" at bounding box center [838, 354] width 125 height 21
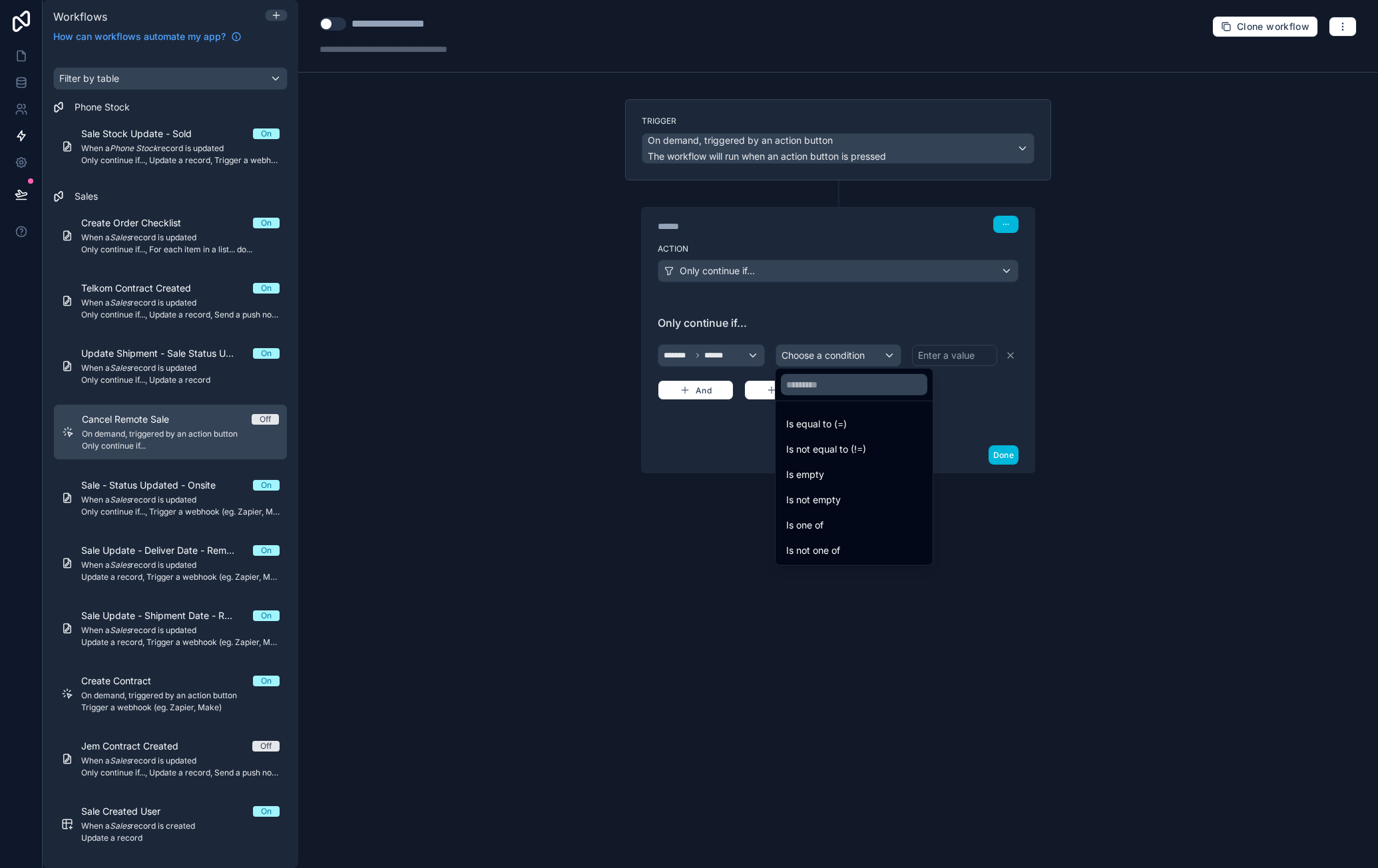
click at [863, 421] on div "Is equal to (=)" at bounding box center [853, 423] width 136 height 16
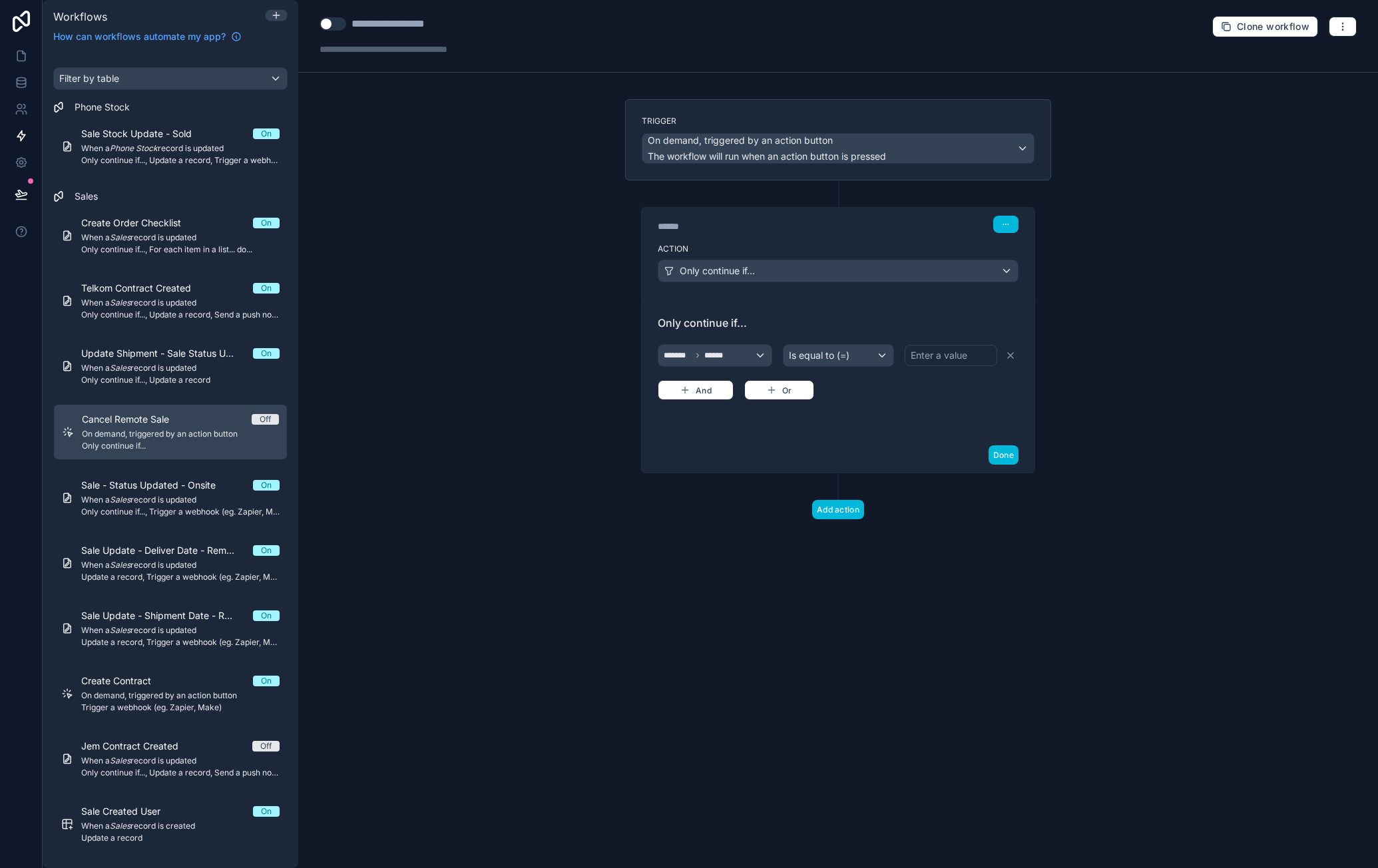
click at [935, 358] on div "Enter a value" at bounding box center [938, 355] width 56 height 13
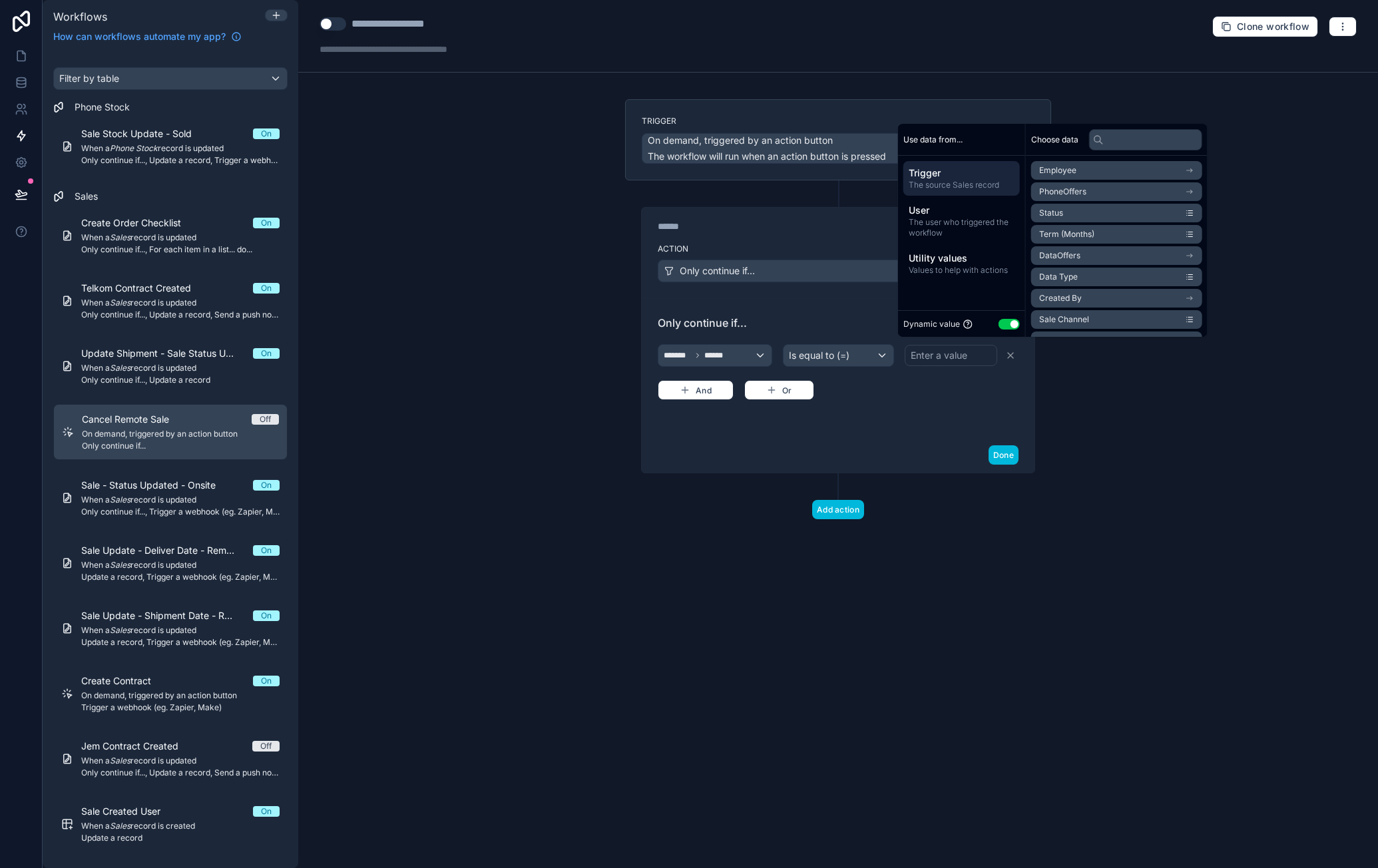
click at [1003, 324] on button "Use setting" at bounding box center [1009, 324] width 21 height 11
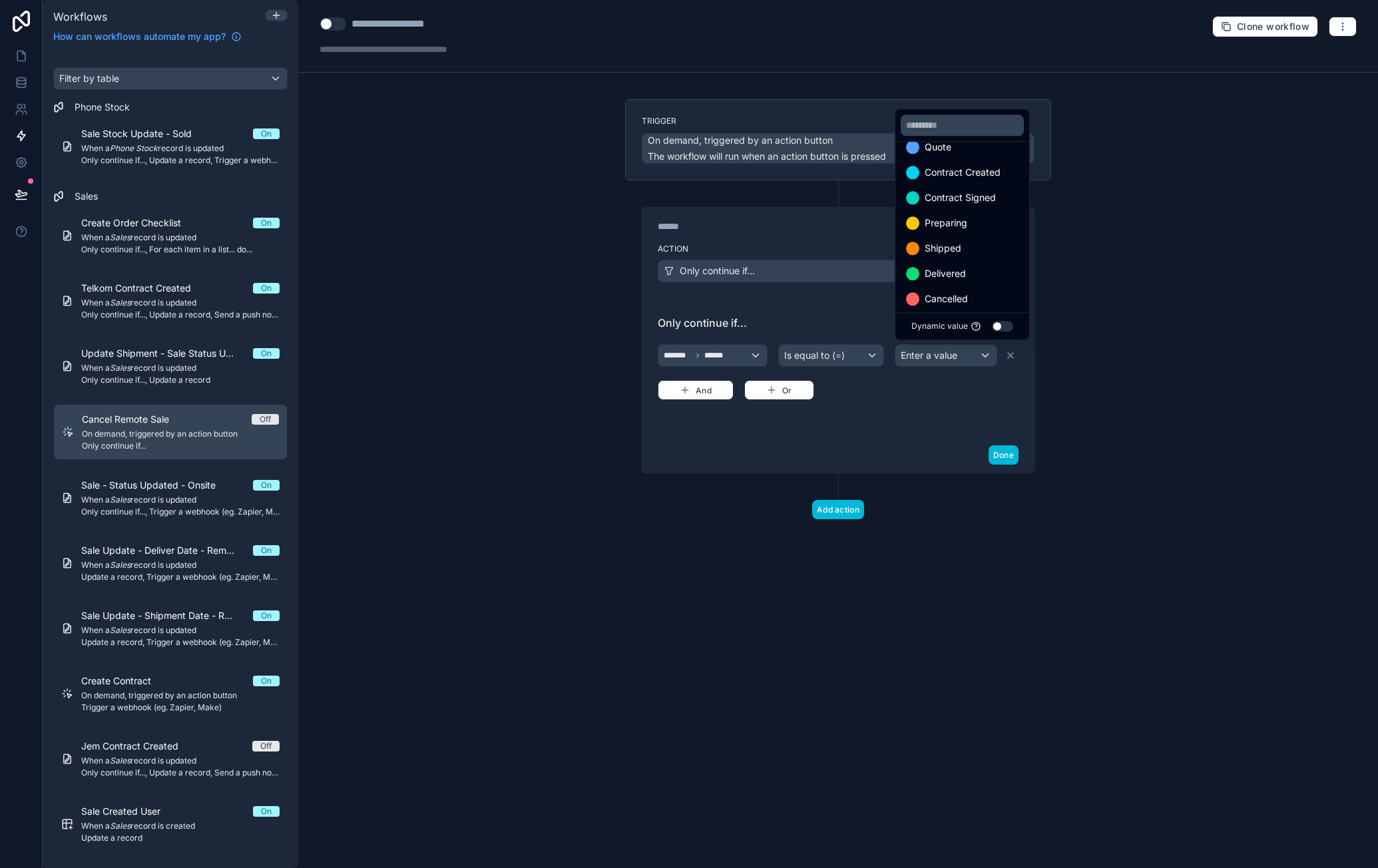
scroll to position [27, 0]
click at [968, 282] on div "Cancelled" at bounding box center [962, 289] width 113 height 16
click at [924, 415] on div "Only continue if... ******* ****** Is equal to (=) Cancelled And Or" at bounding box center [838, 367] width 361 height 106
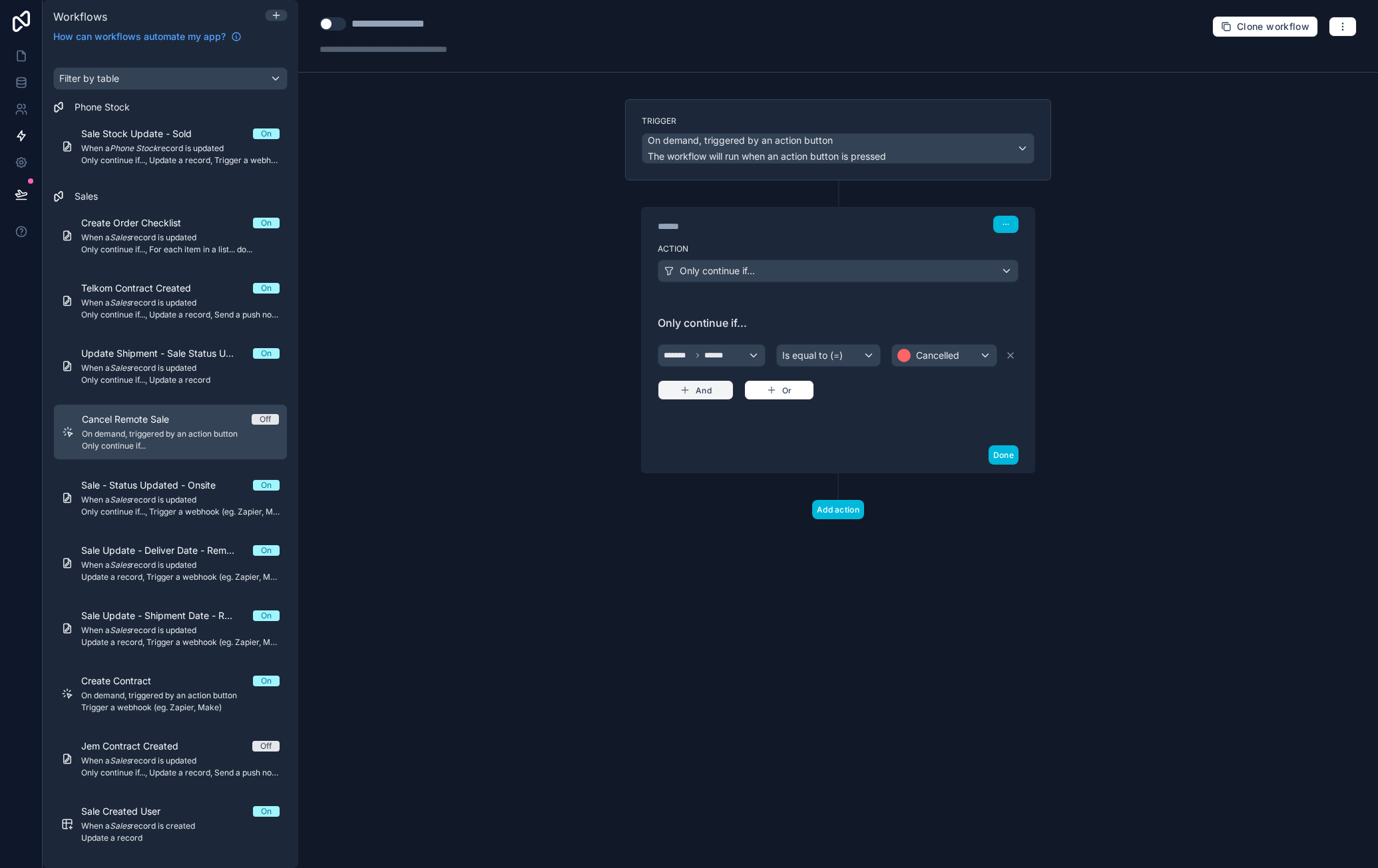
click at [714, 385] on button "And" at bounding box center [695, 391] width 76 height 20
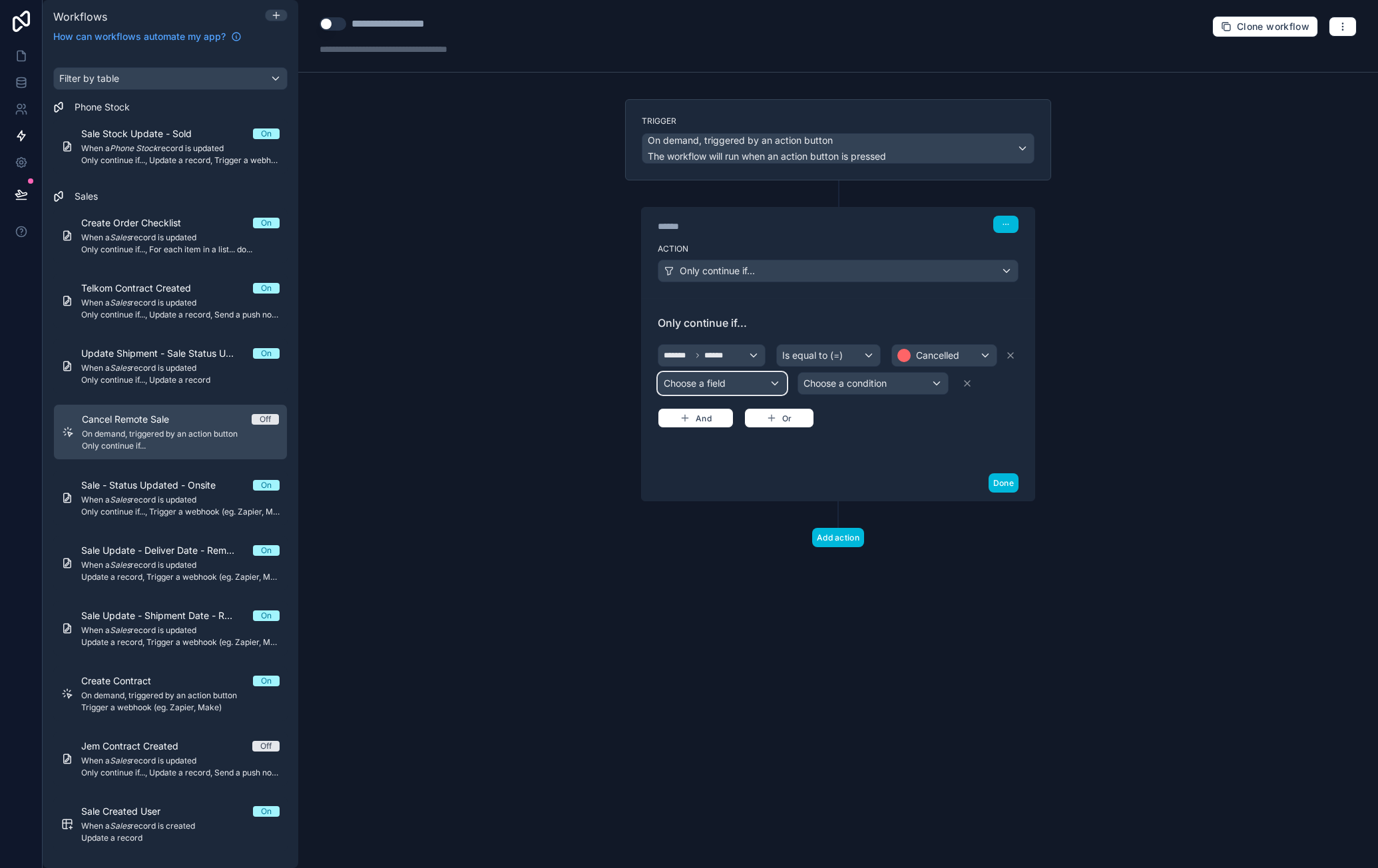
click at [735, 374] on div "Choose a field" at bounding box center [722, 383] width 128 height 21
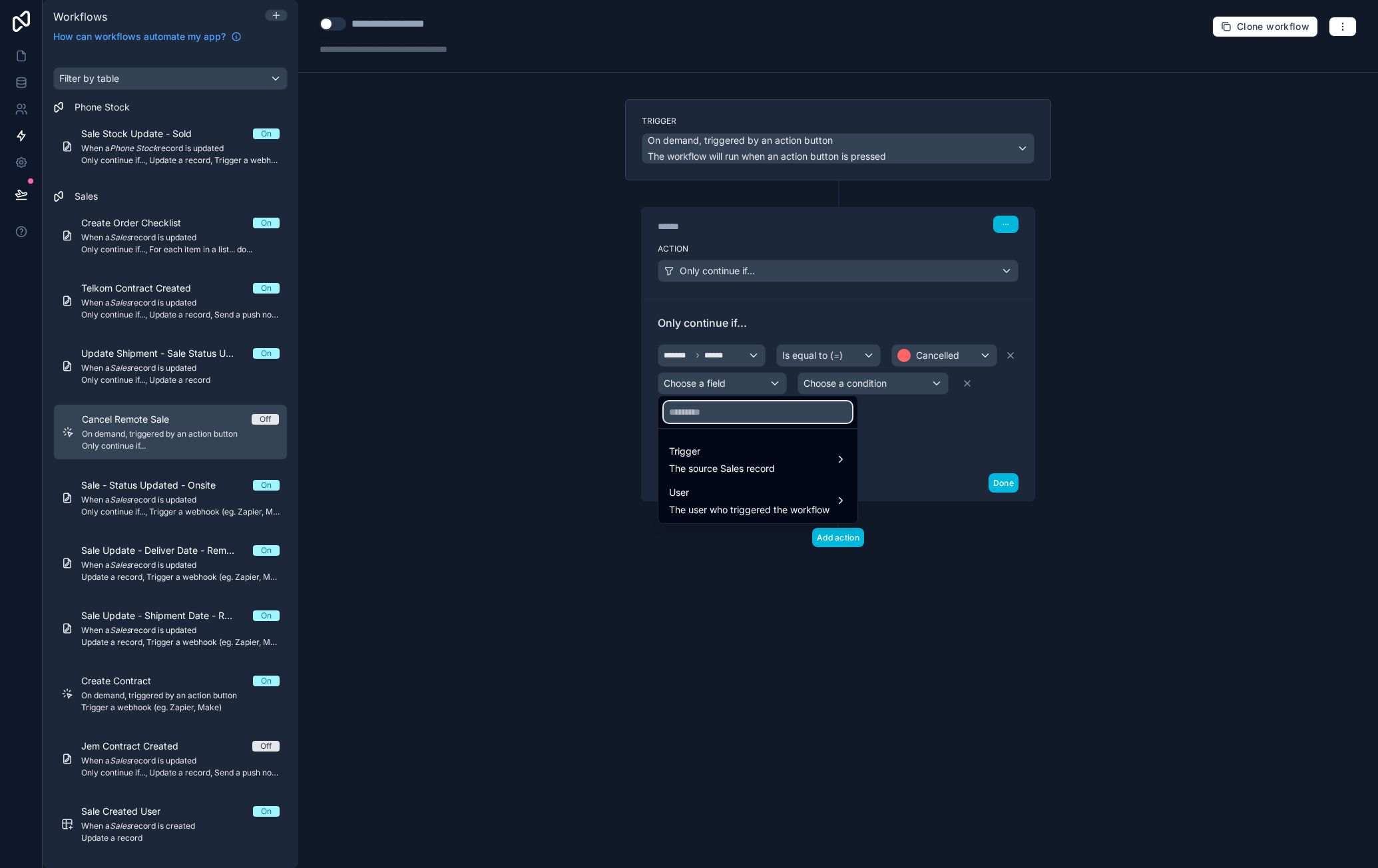
click at [756, 414] on input "text" at bounding box center [758, 412] width 189 height 21
type input "*****"
click at [735, 440] on div "Trigger The source Sales record" at bounding box center [738, 459] width 155 height 40
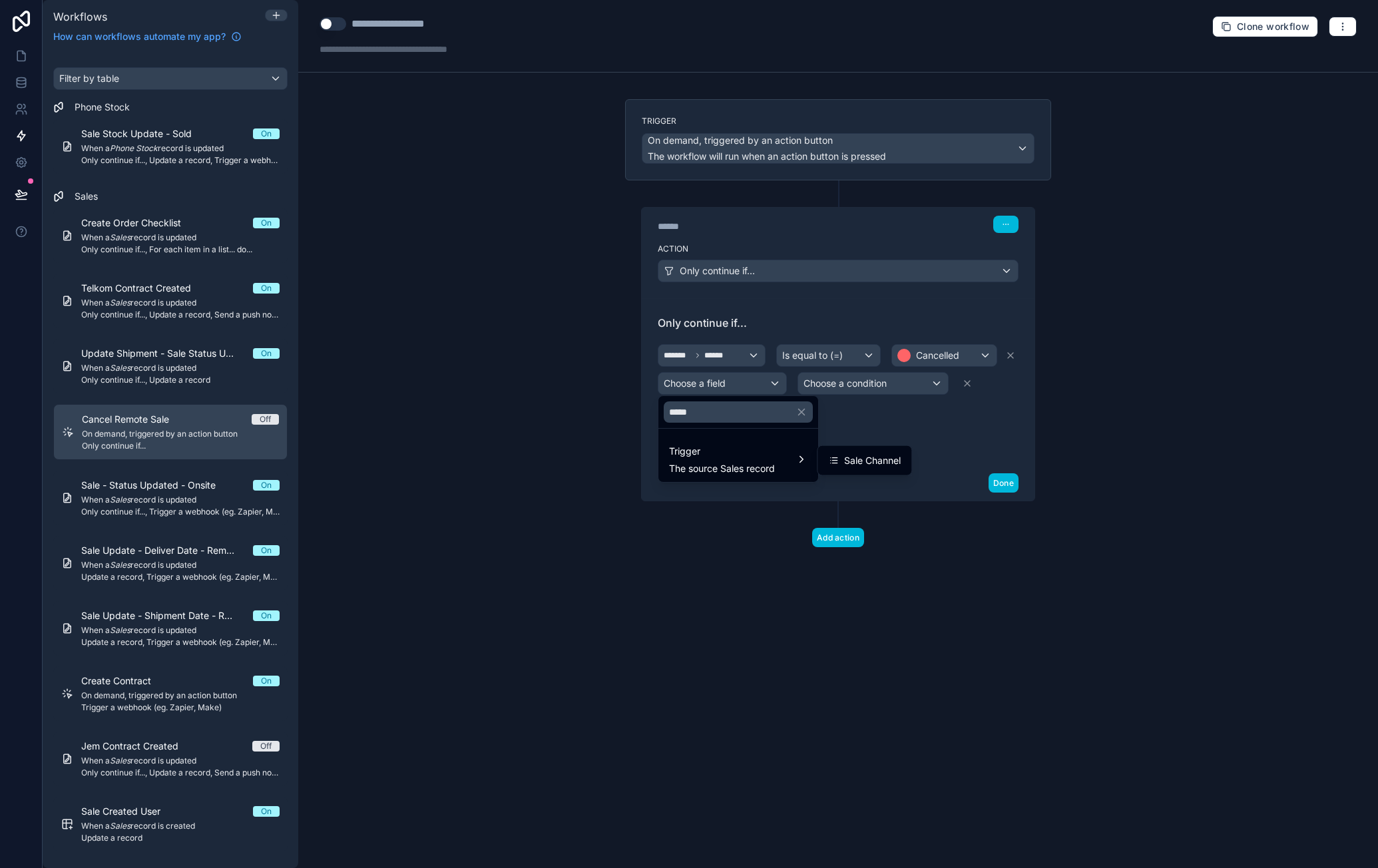
click at [858, 457] on span "Sale Channel" at bounding box center [872, 460] width 56 height 16
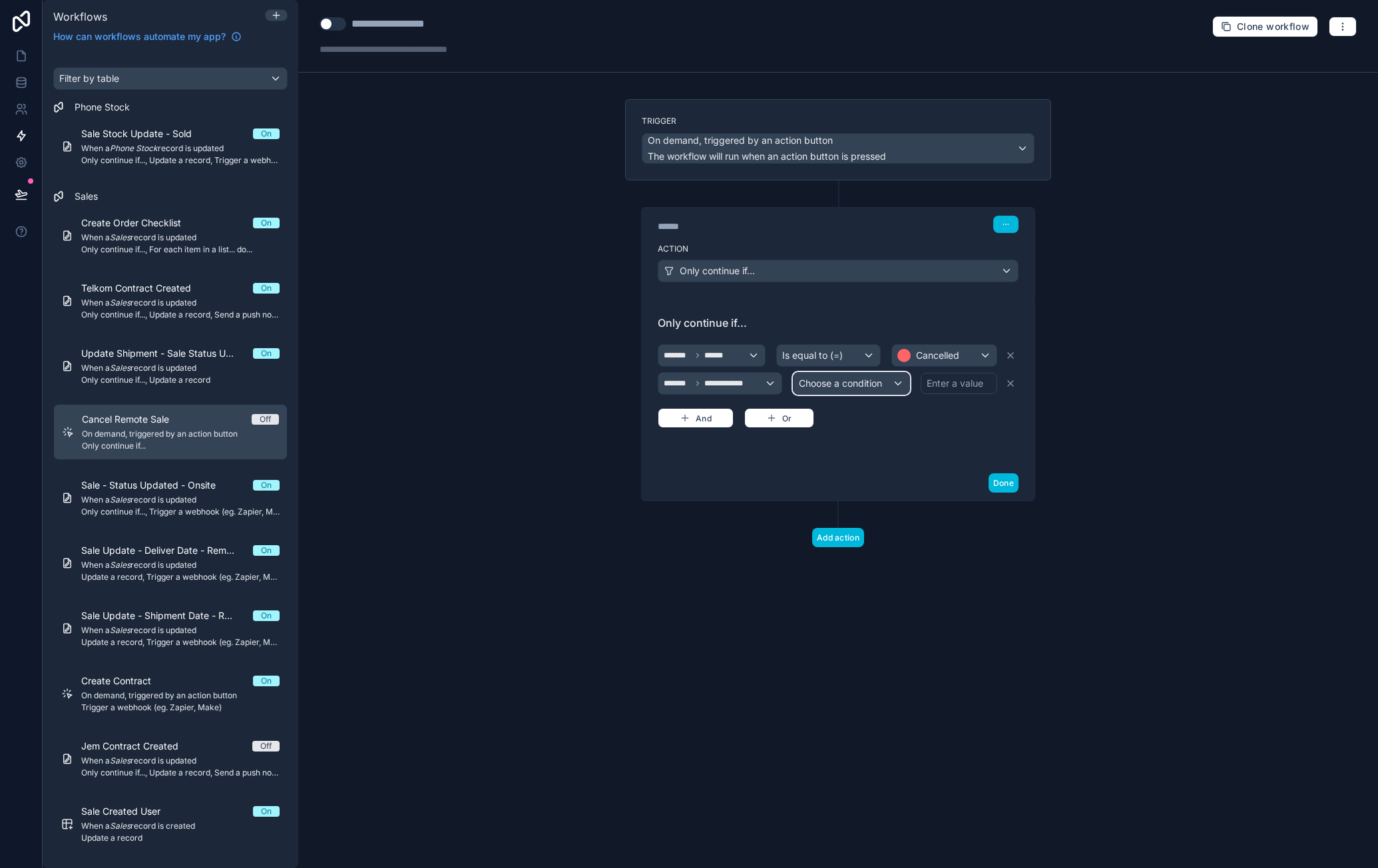
click at [879, 389] on div "Choose a condition" at bounding box center [851, 383] width 117 height 21
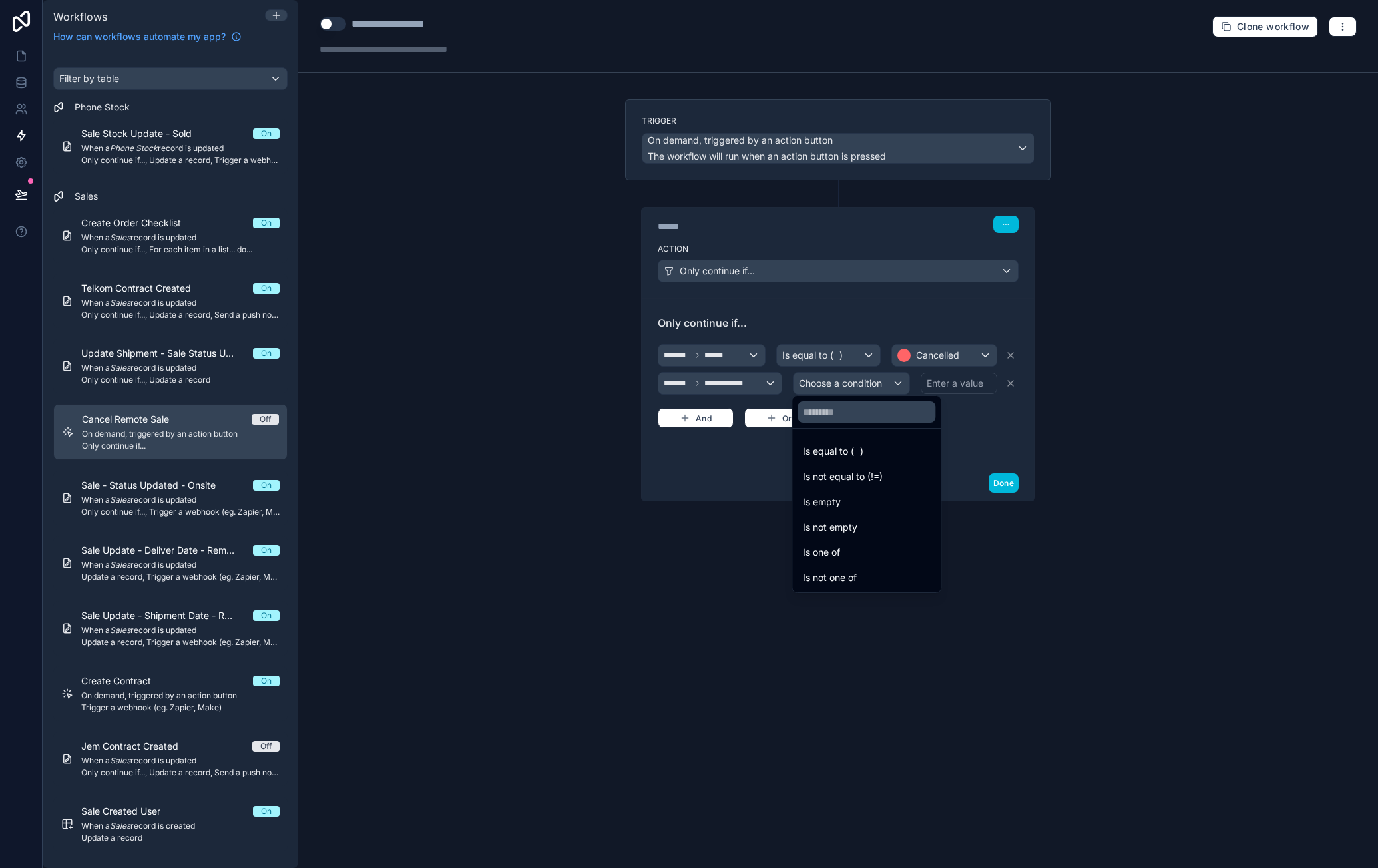
click at [865, 453] on div "Is equal to (=)" at bounding box center [865, 451] width 127 height 16
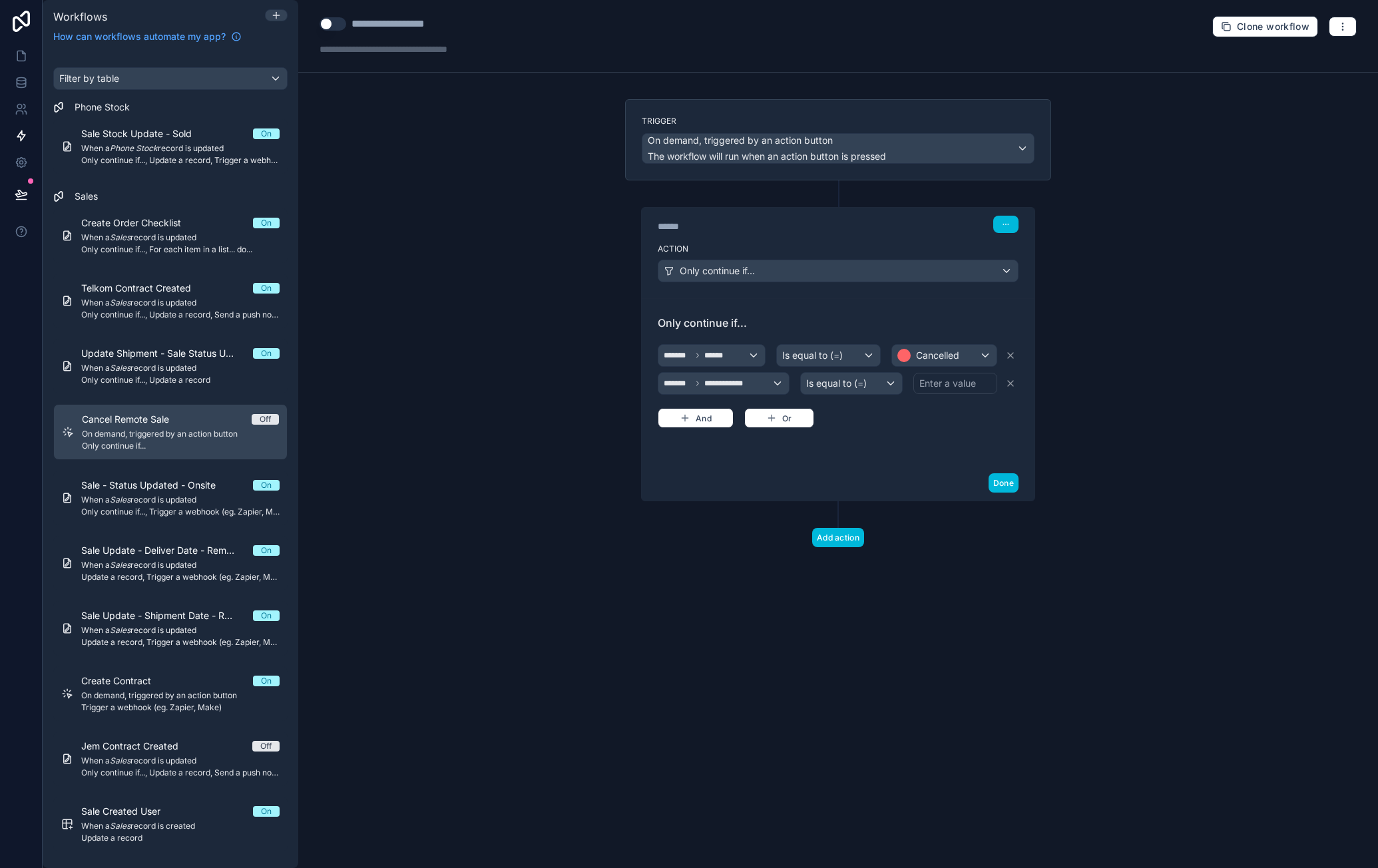
click at [949, 385] on div "Enter a value" at bounding box center [947, 383] width 56 height 13
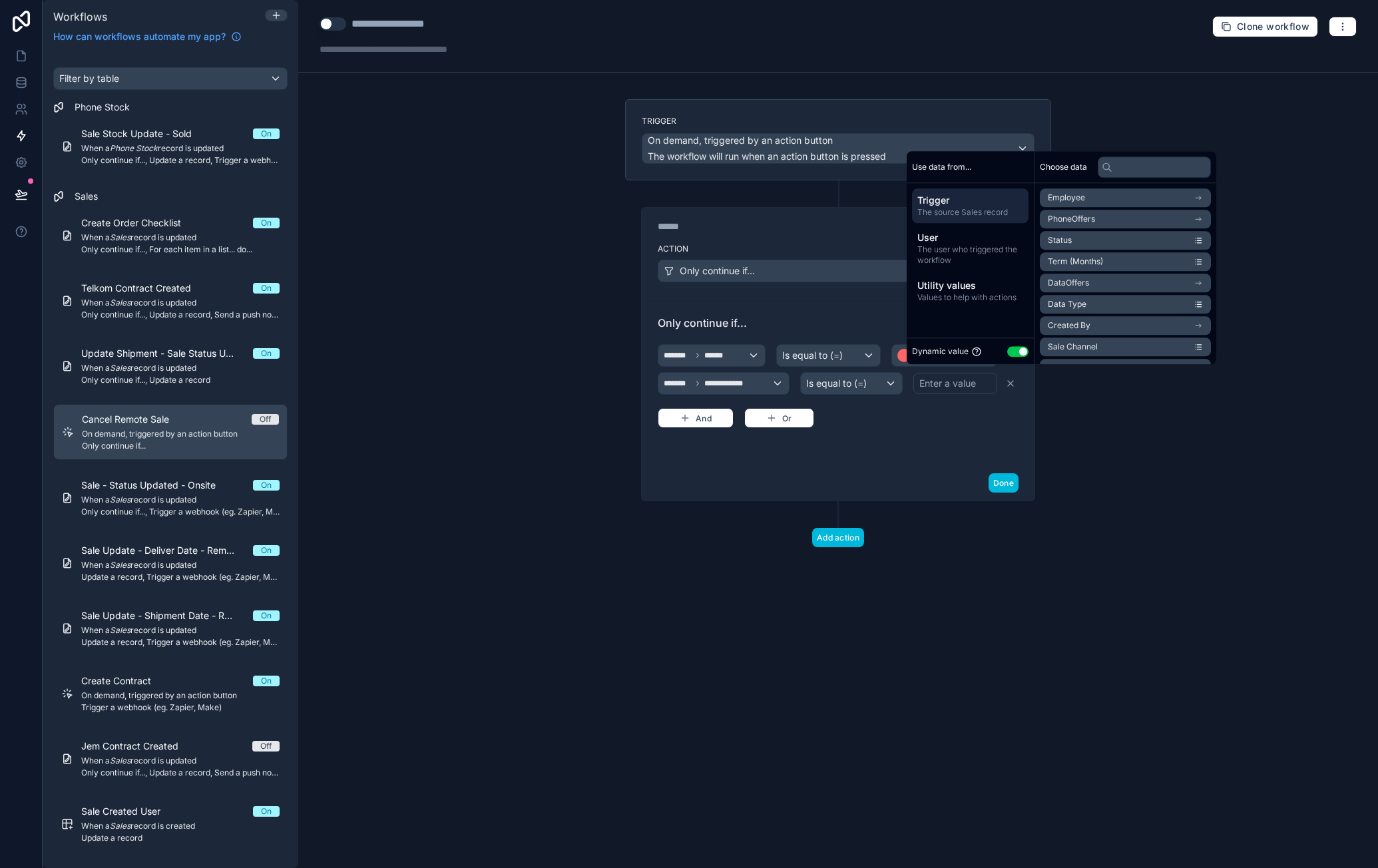
click at [1018, 351] on button "Use setting" at bounding box center [1017, 352] width 21 height 11
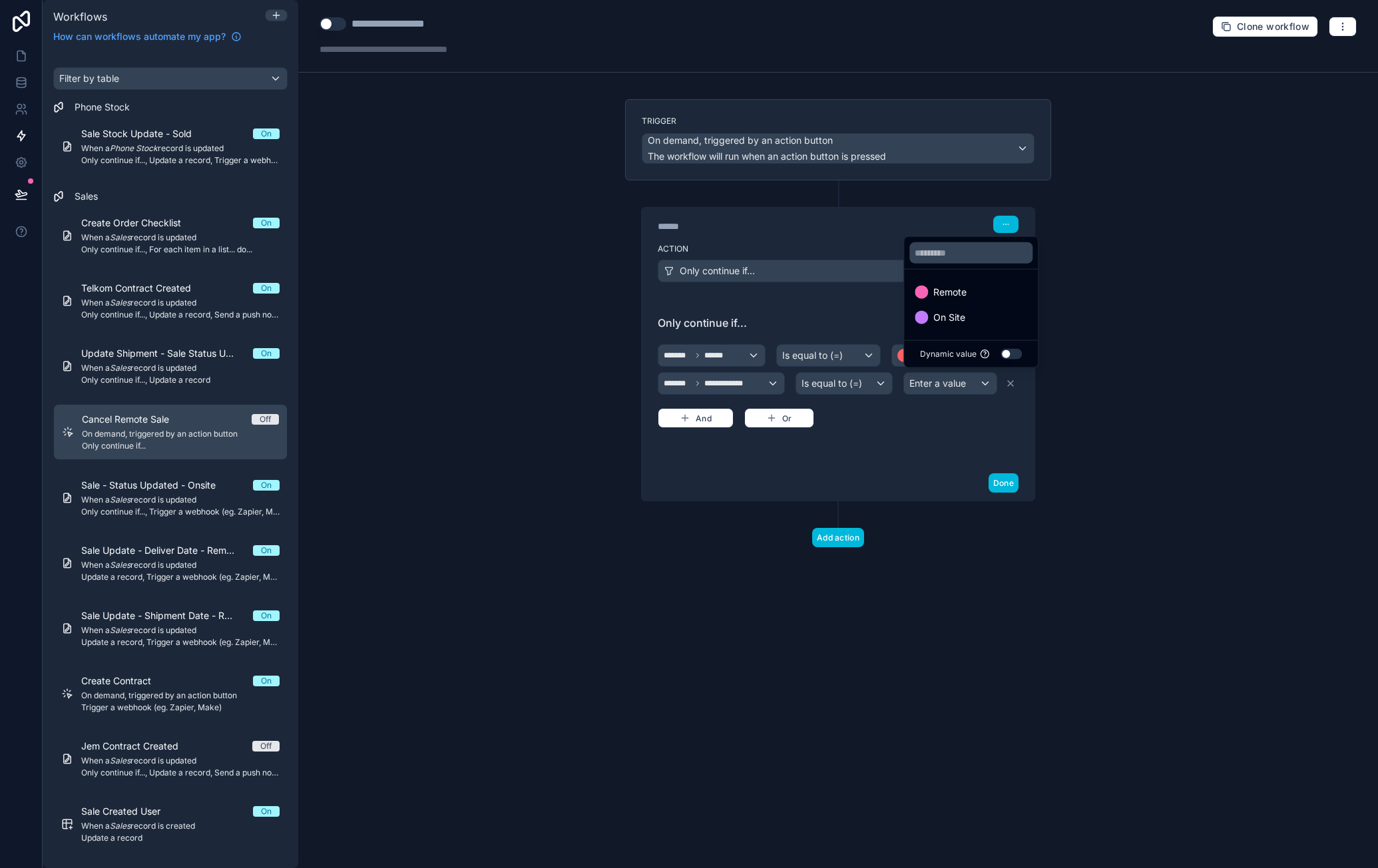
click at [982, 284] on div "Remote" at bounding box center [971, 291] width 113 height 16
click at [920, 416] on div "**********" at bounding box center [838, 384] width 361 height 86
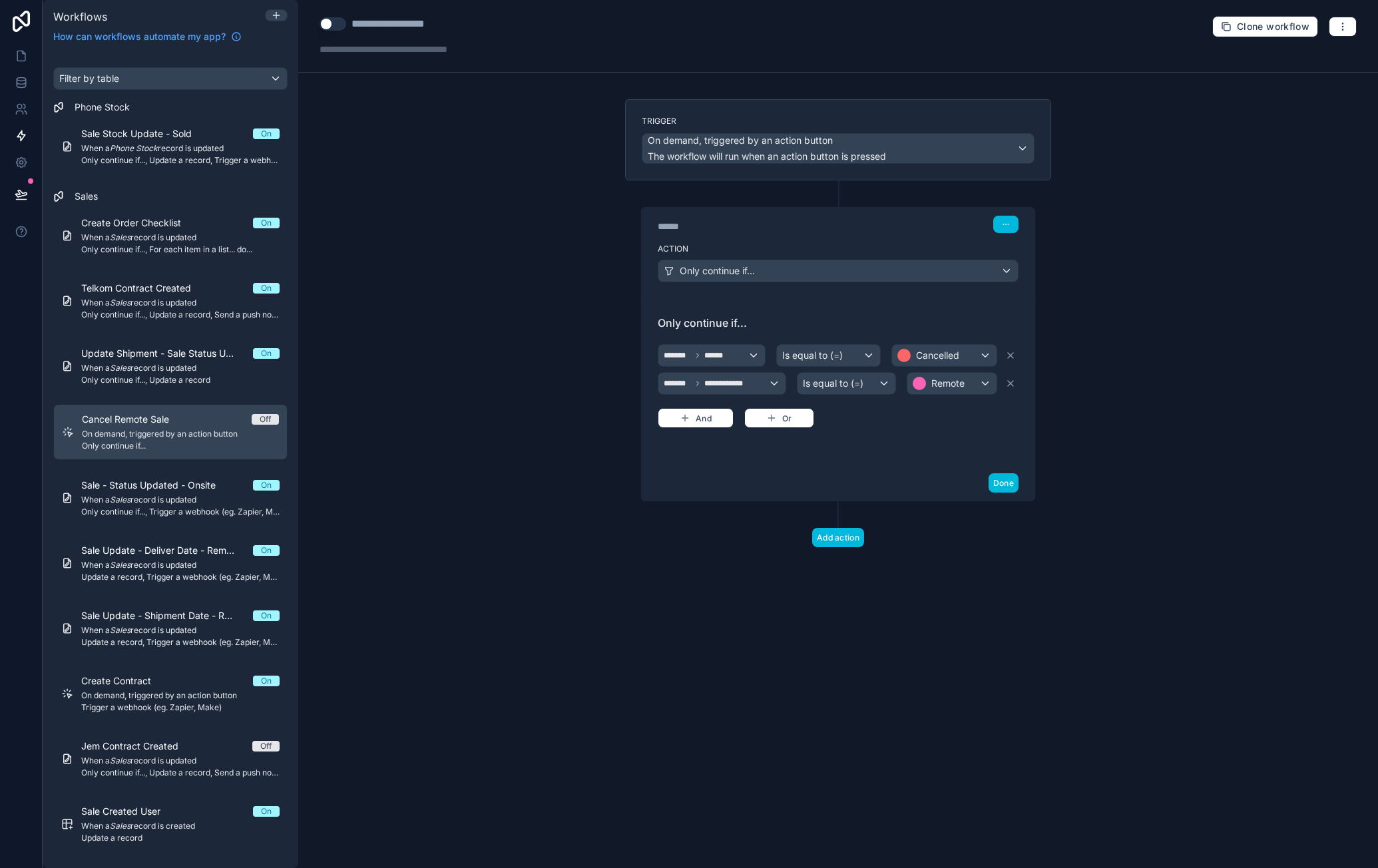
click at [998, 479] on button "Done" at bounding box center [1003, 482] width 30 height 19
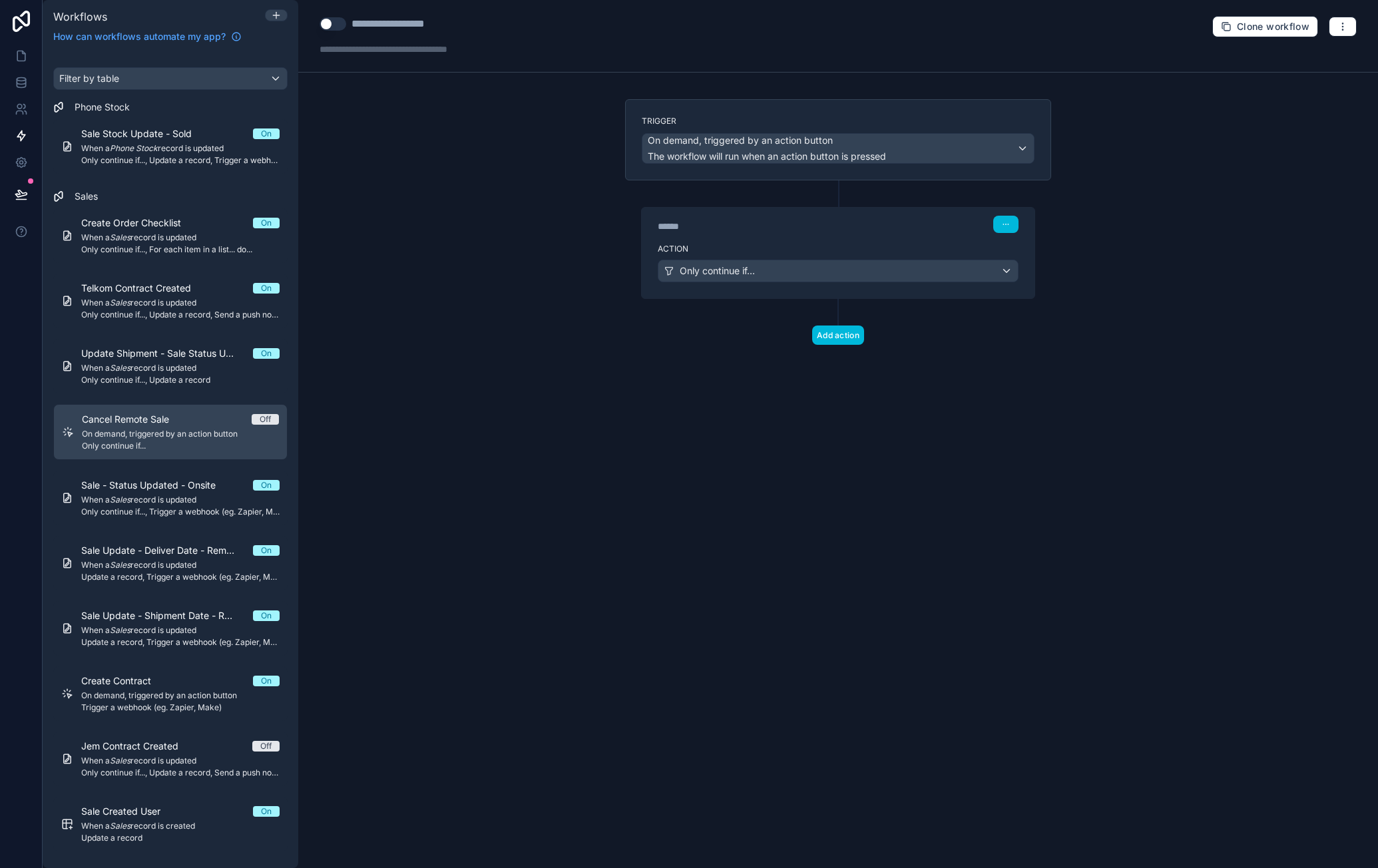
click at [845, 336] on button "Add action" at bounding box center [838, 335] width 52 height 19
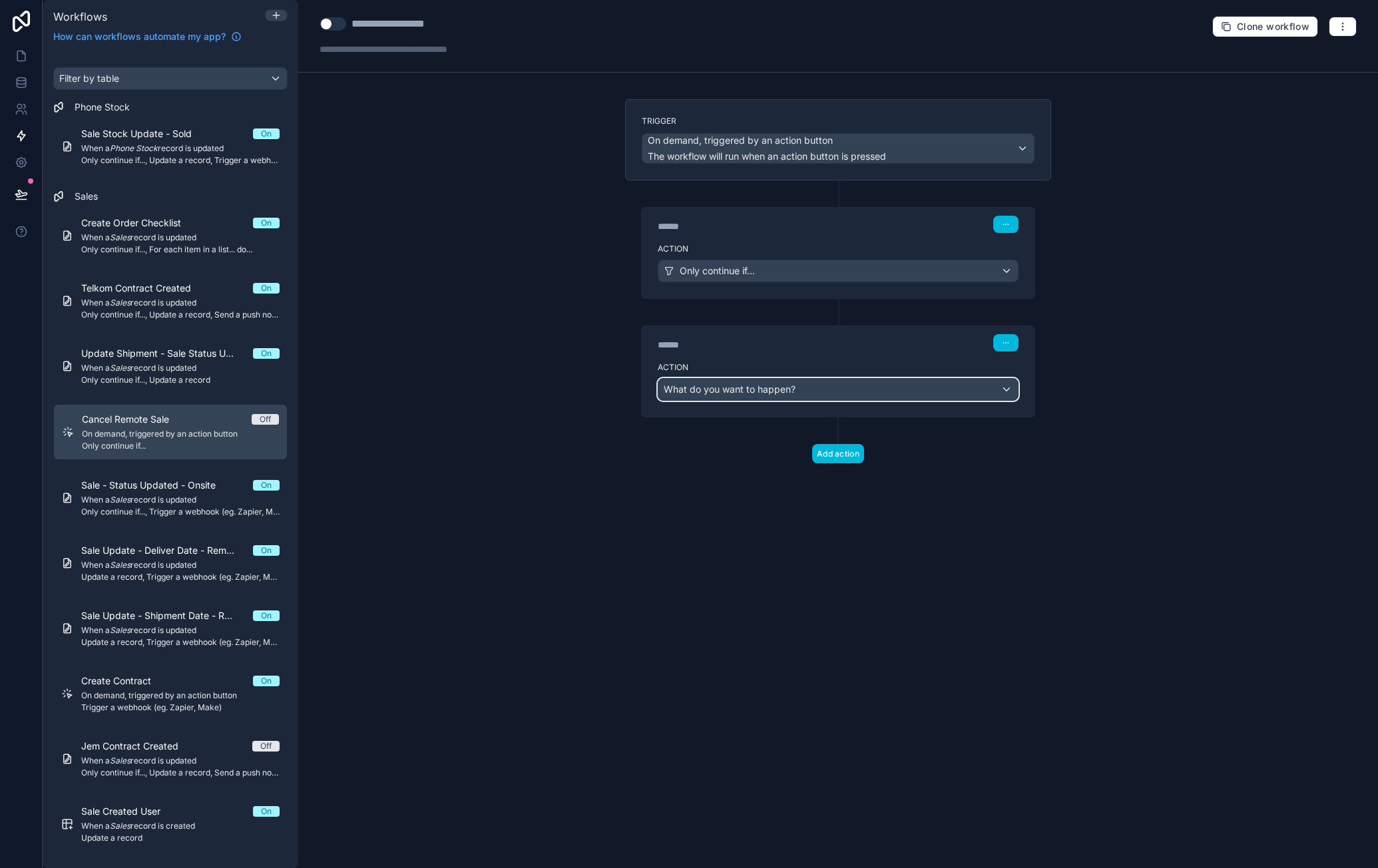
click at [791, 385] on span "What do you want to happen?" at bounding box center [729, 389] width 131 height 11
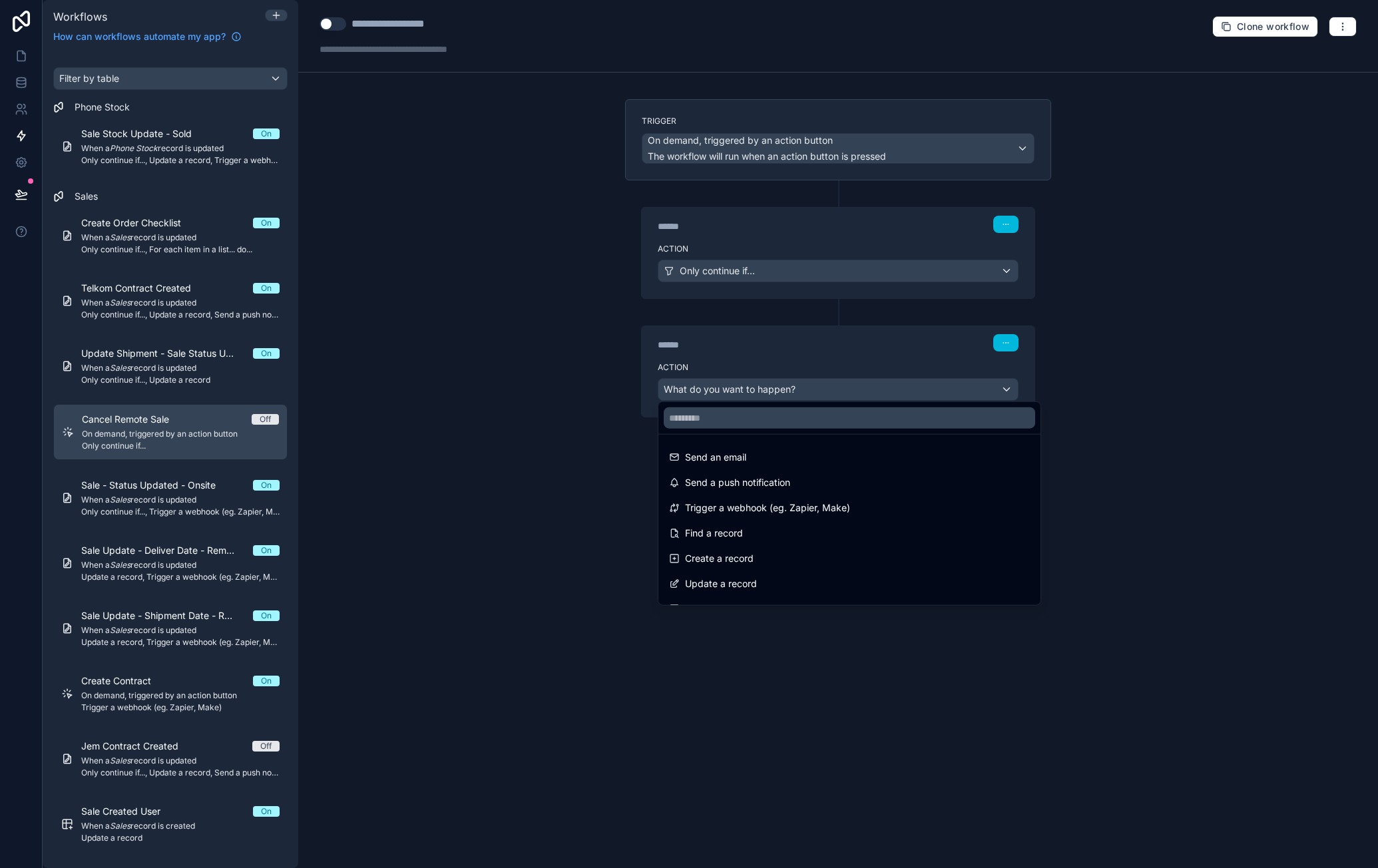
click at [828, 509] on span "Trigger a webhook (eg. Zapier, Make)" at bounding box center [767, 507] width 165 height 16
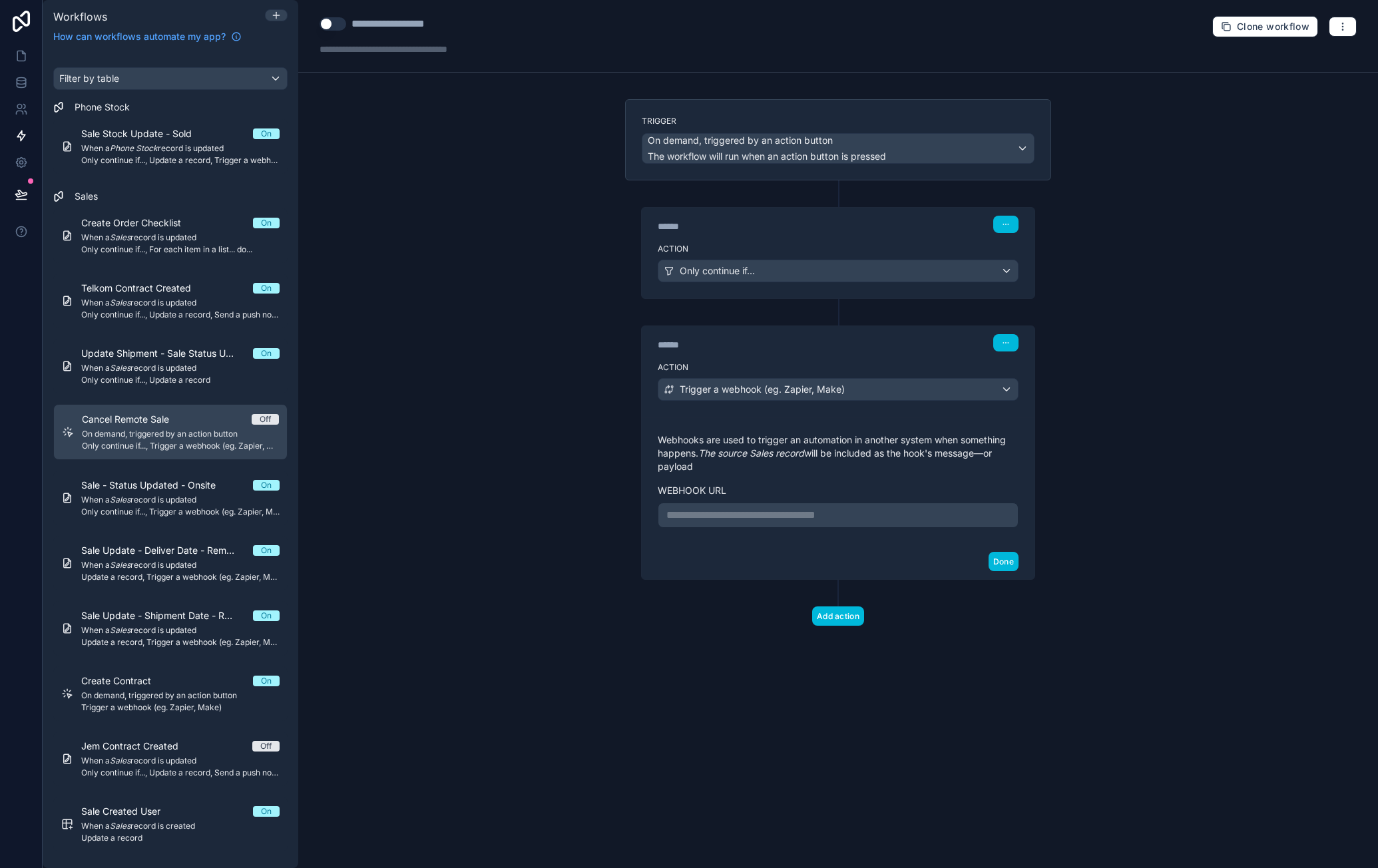
click at [788, 502] on div "**********" at bounding box center [838, 515] width 361 height 25
click at [799, 507] on p "**********" at bounding box center [838, 515] width 343 height 16
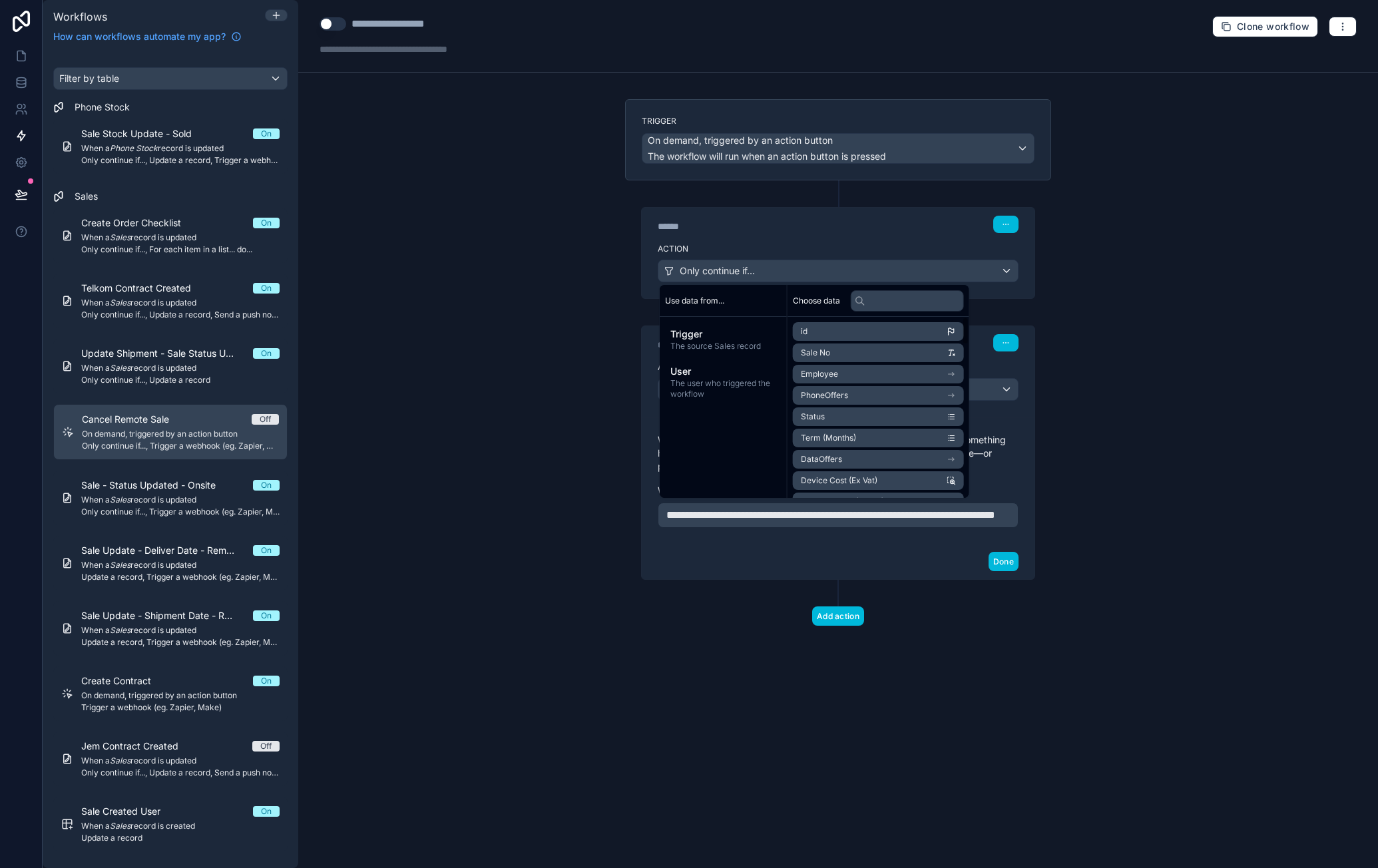
click at [997, 485] on label "Webhook url" at bounding box center [838, 490] width 361 height 13
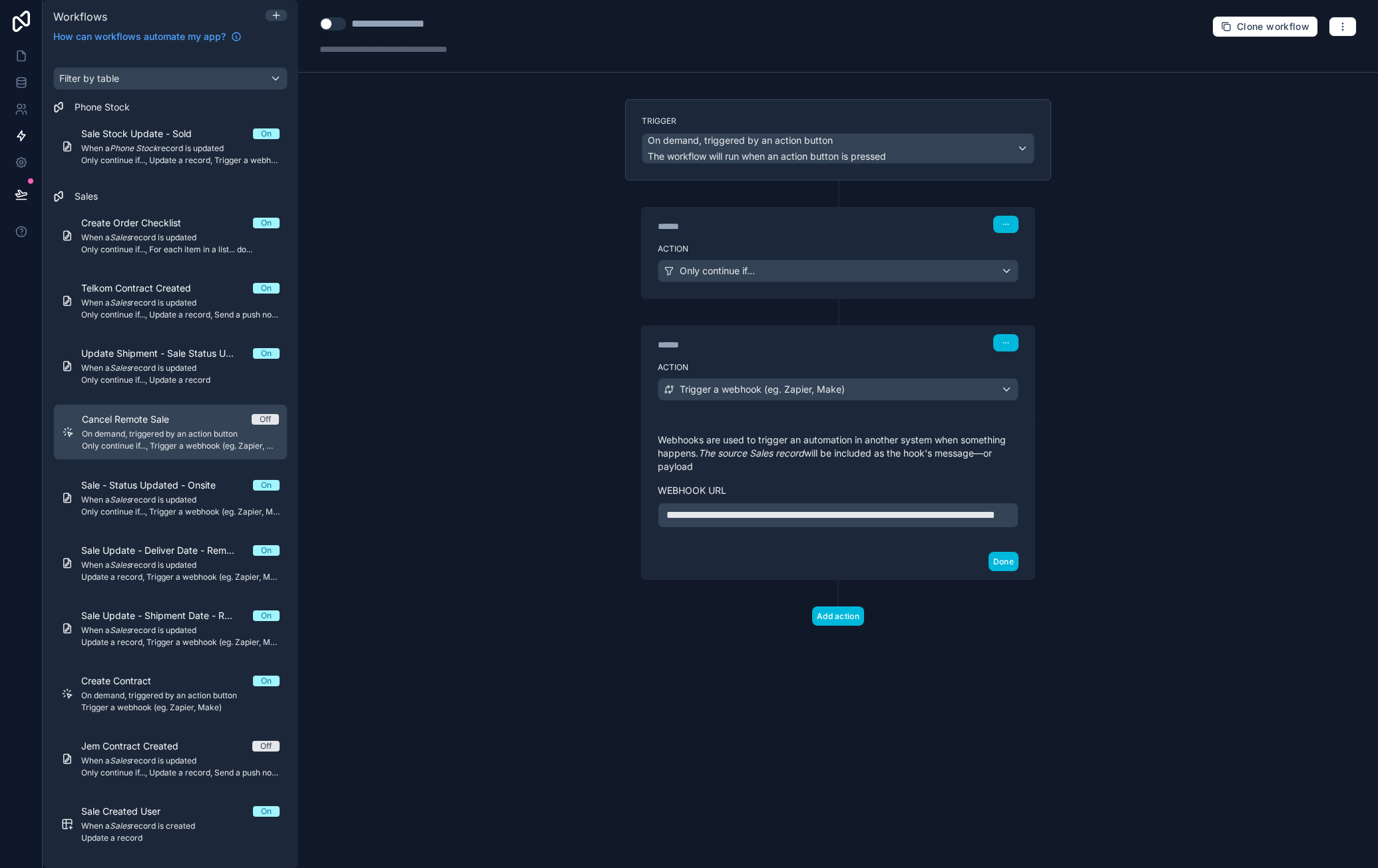
drag, startPoint x: 1005, startPoint y: 572, endPoint x: 1012, endPoint y: 575, distance: 7.6
click at [1005, 571] on button "Done" at bounding box center [1003, 561] width 30 height 19
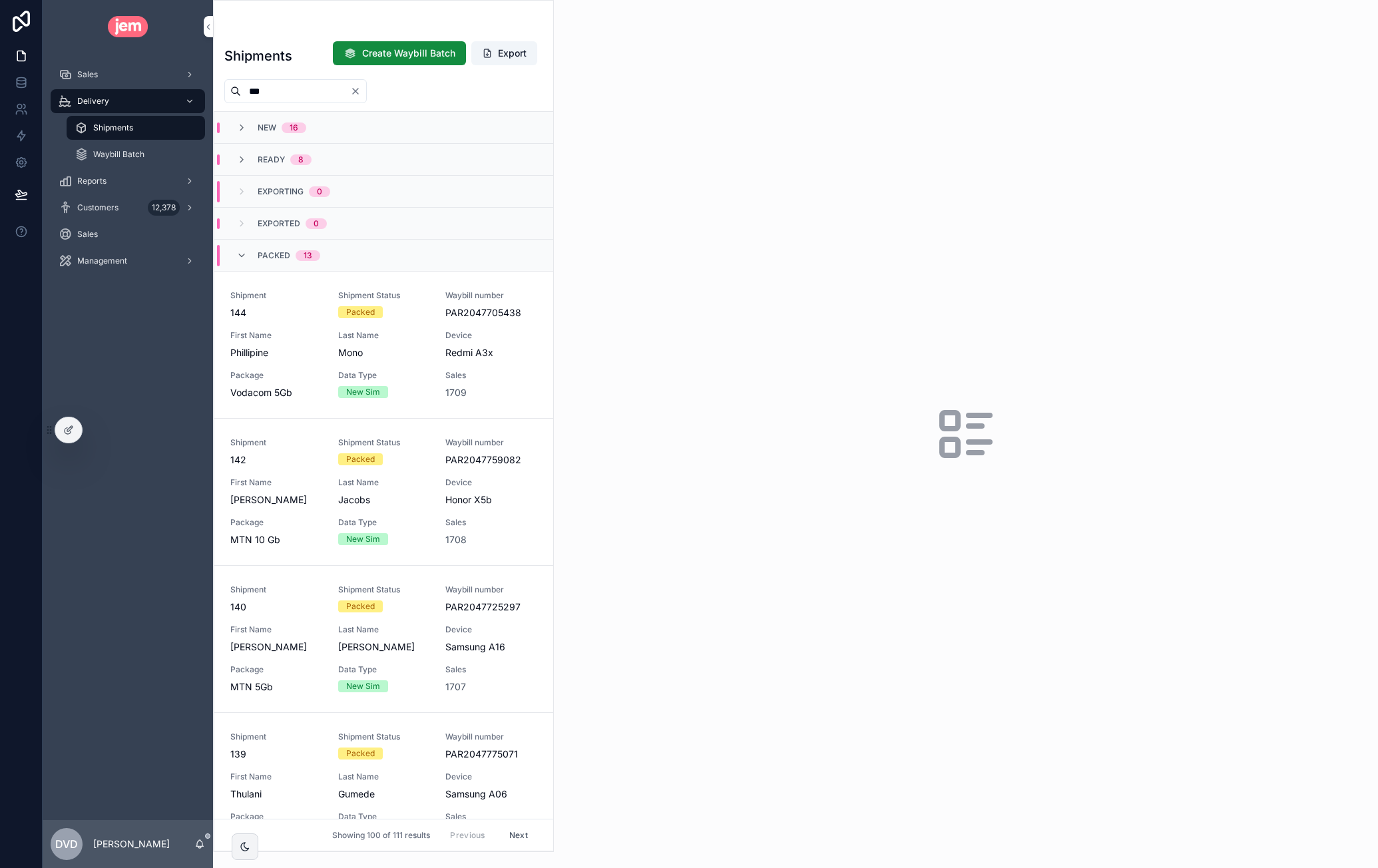
type input "***"
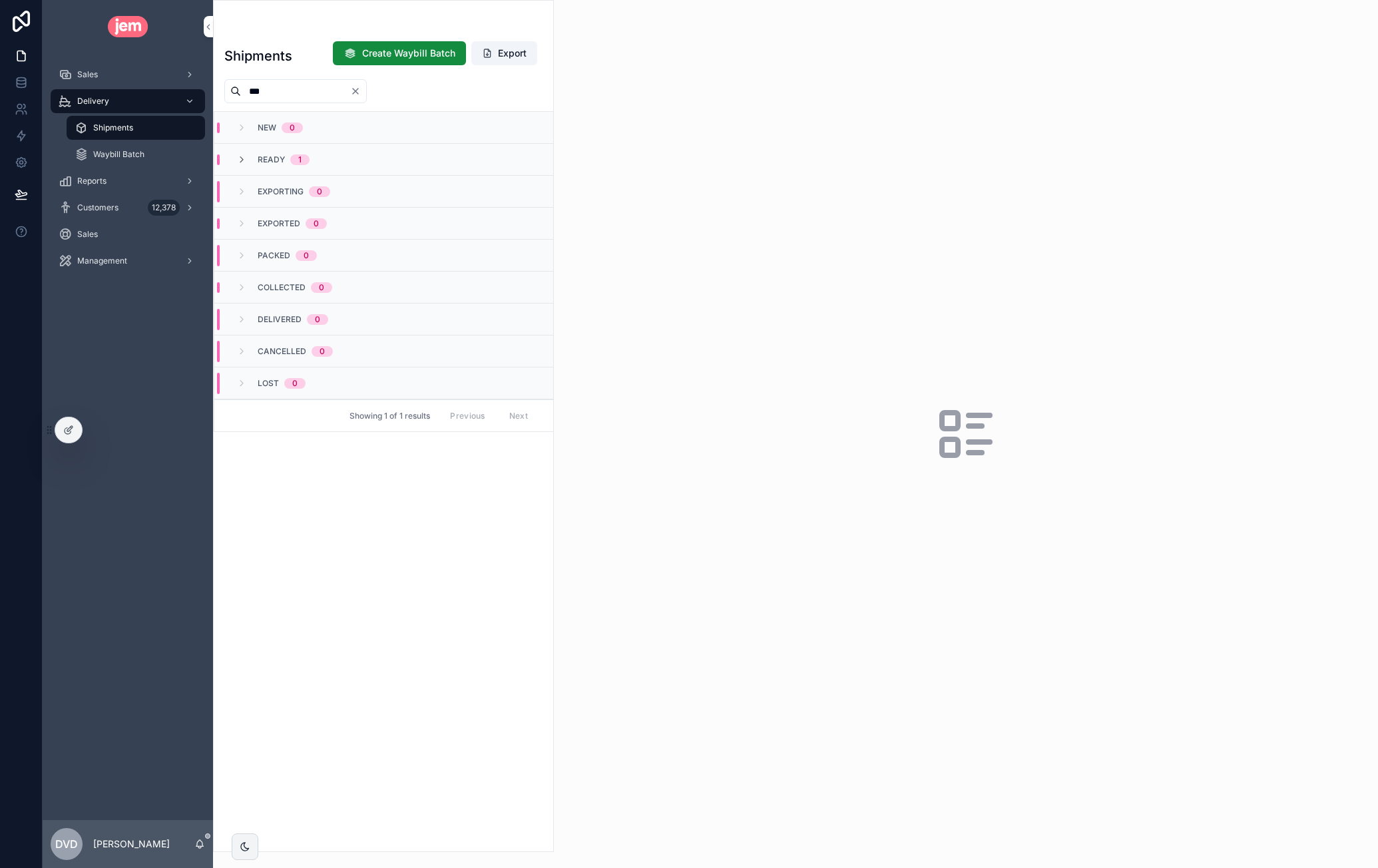
click at [366, 86] on button "Clear" at bounding box center [357, 92] width 16 height 11
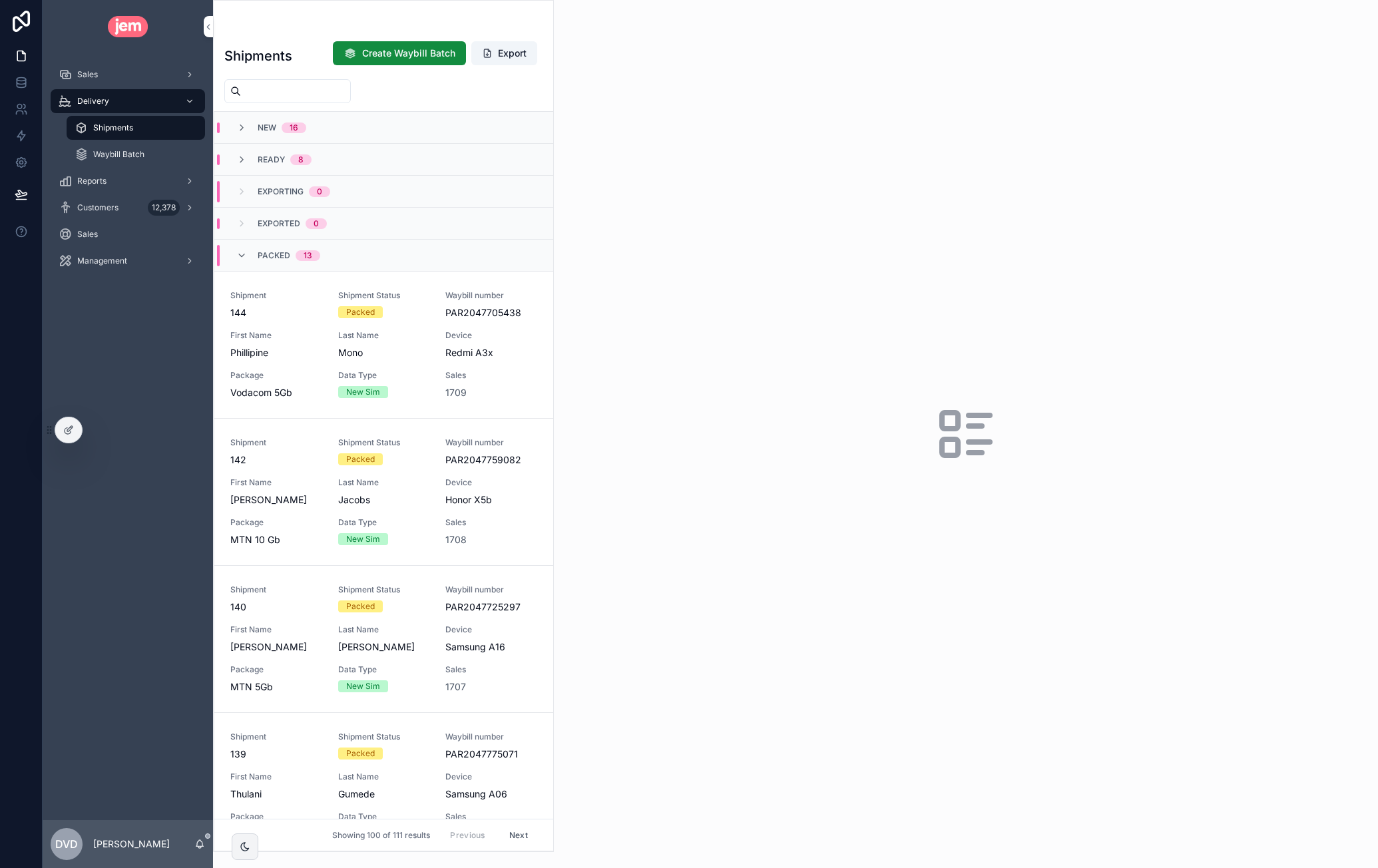
click at [365, 159] on div "Ready 8" at bounding box center [384, 159] width 339 height 32
